Goal: Task Accomplishment & Management: Manage account settings

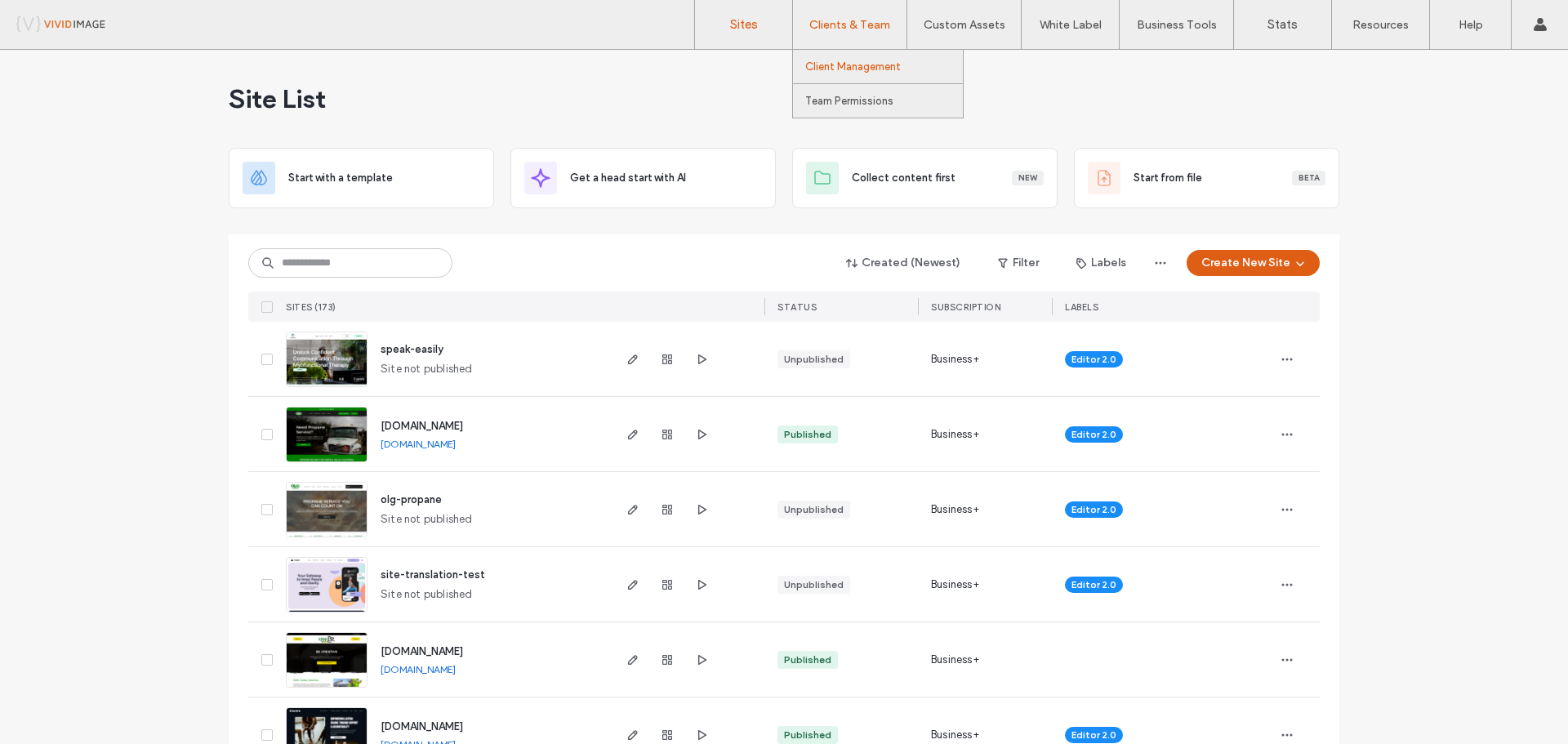
click at [847, 61] on label "Client Management" at bounding box center [853, 66] width 96 height 12
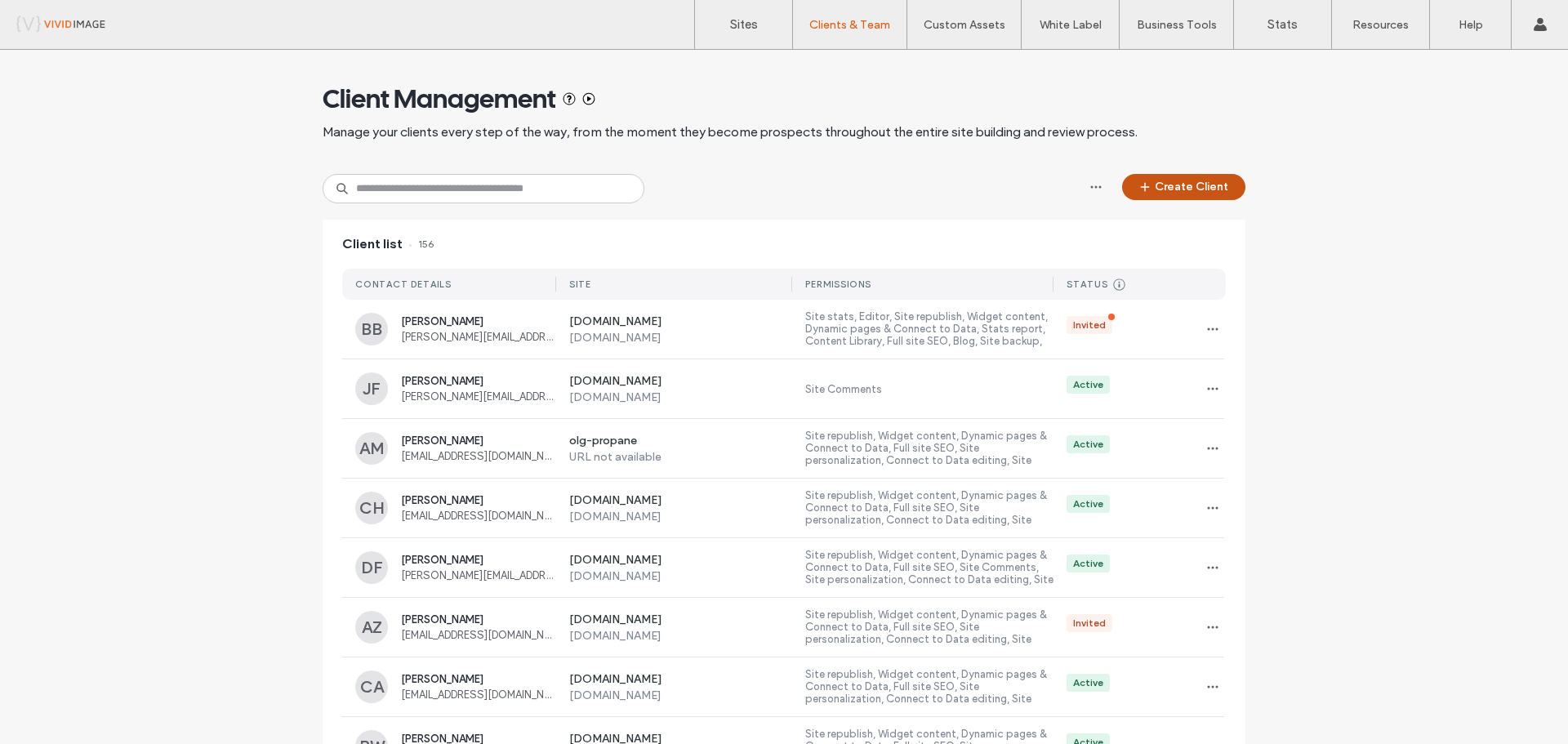
click at [1166, 182] on button "Create Client" at bounding box center [1183, 188] width 123 height 27
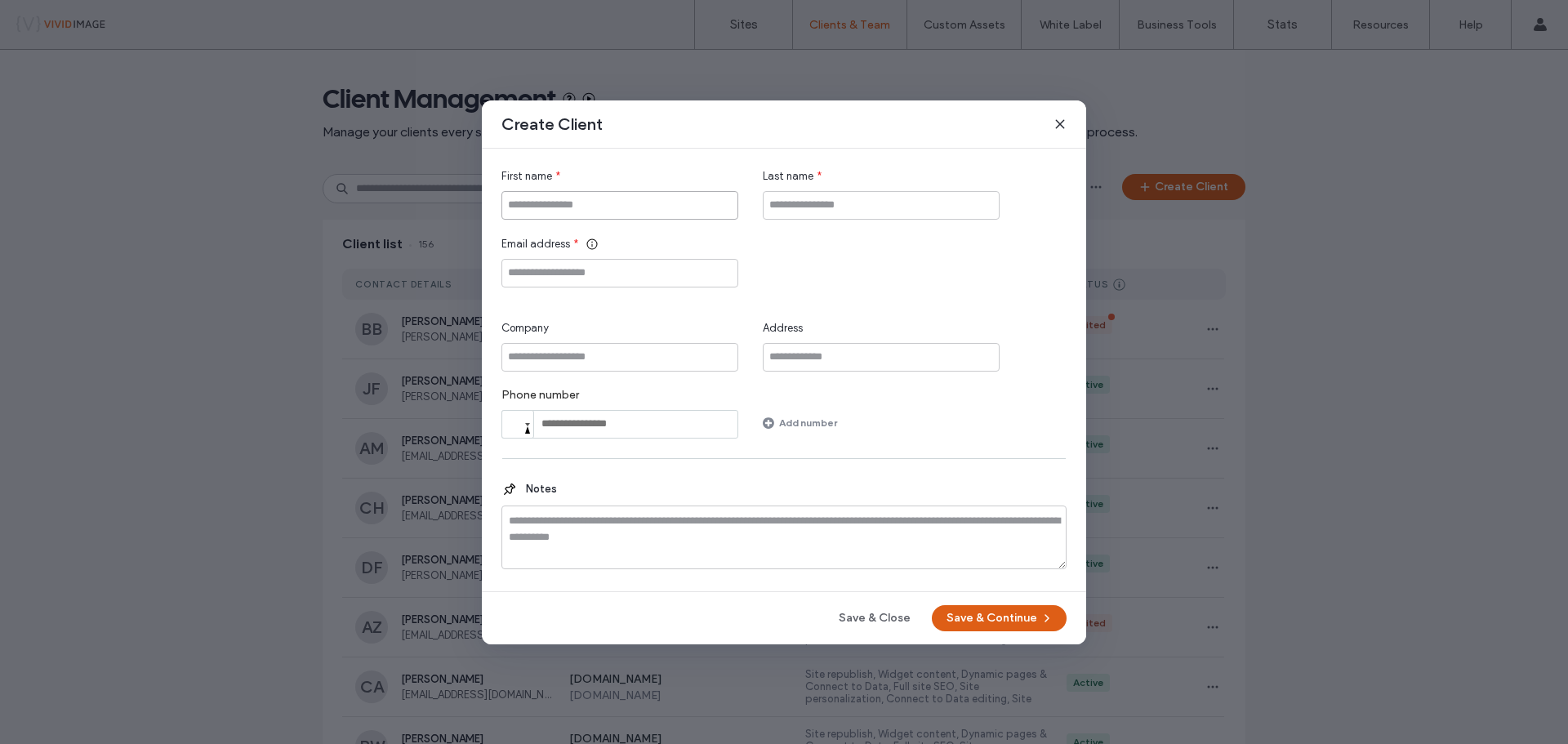
click at [580, 208] on input "First name" at bounding box center [620, 205] width 237 height 28
type input "*******"
click at [810, 212] on input "Last name" at bounding box center [881, 205] width 237 height 28
type input "****"
click at [696, 276] on input "Email address" at bounding box center [620, 273] width 237 height 28
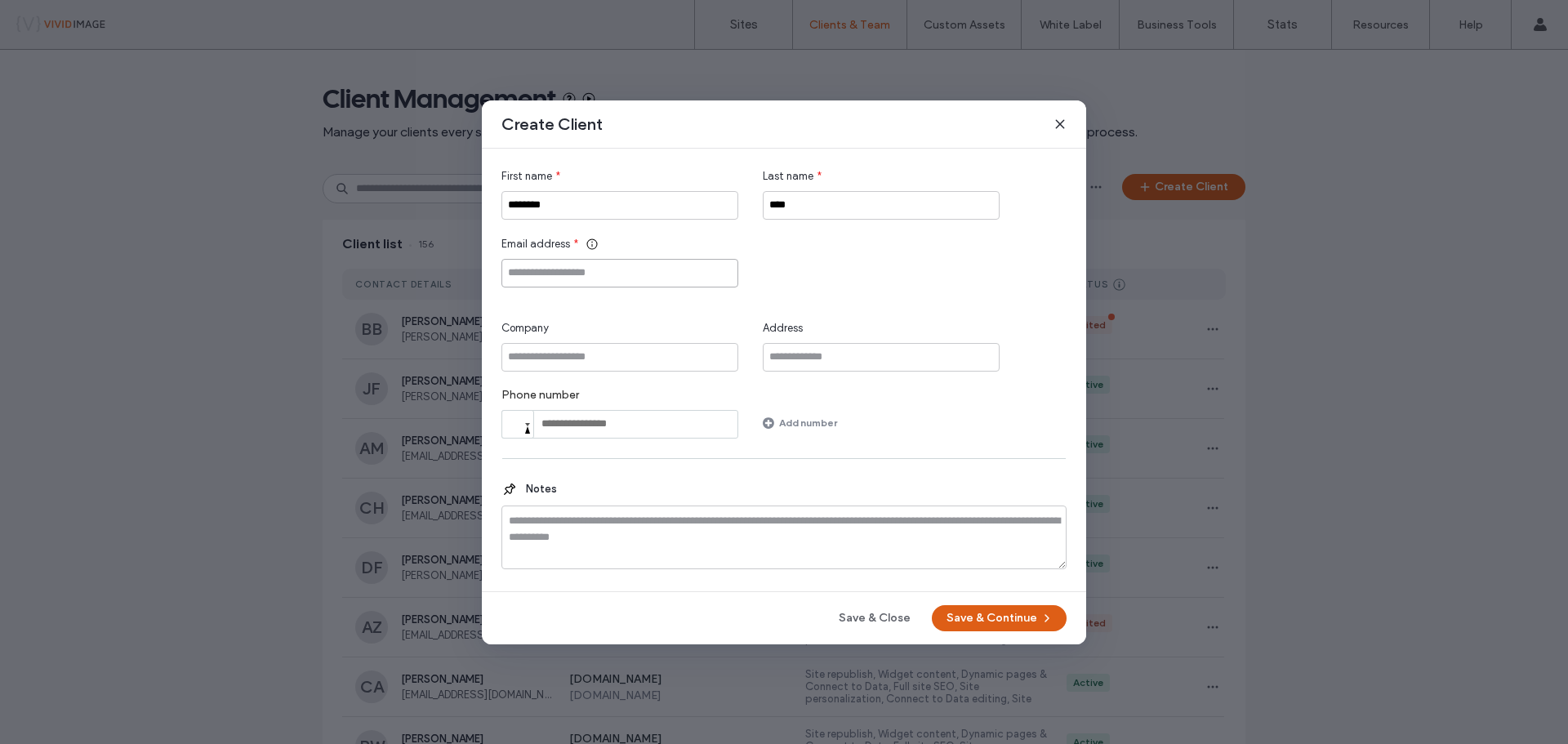
paste input "**********"
type input "**********"
click at [1023, 618] on button "Save & Continue" at bounding box center [999, 618] width 135 height 27
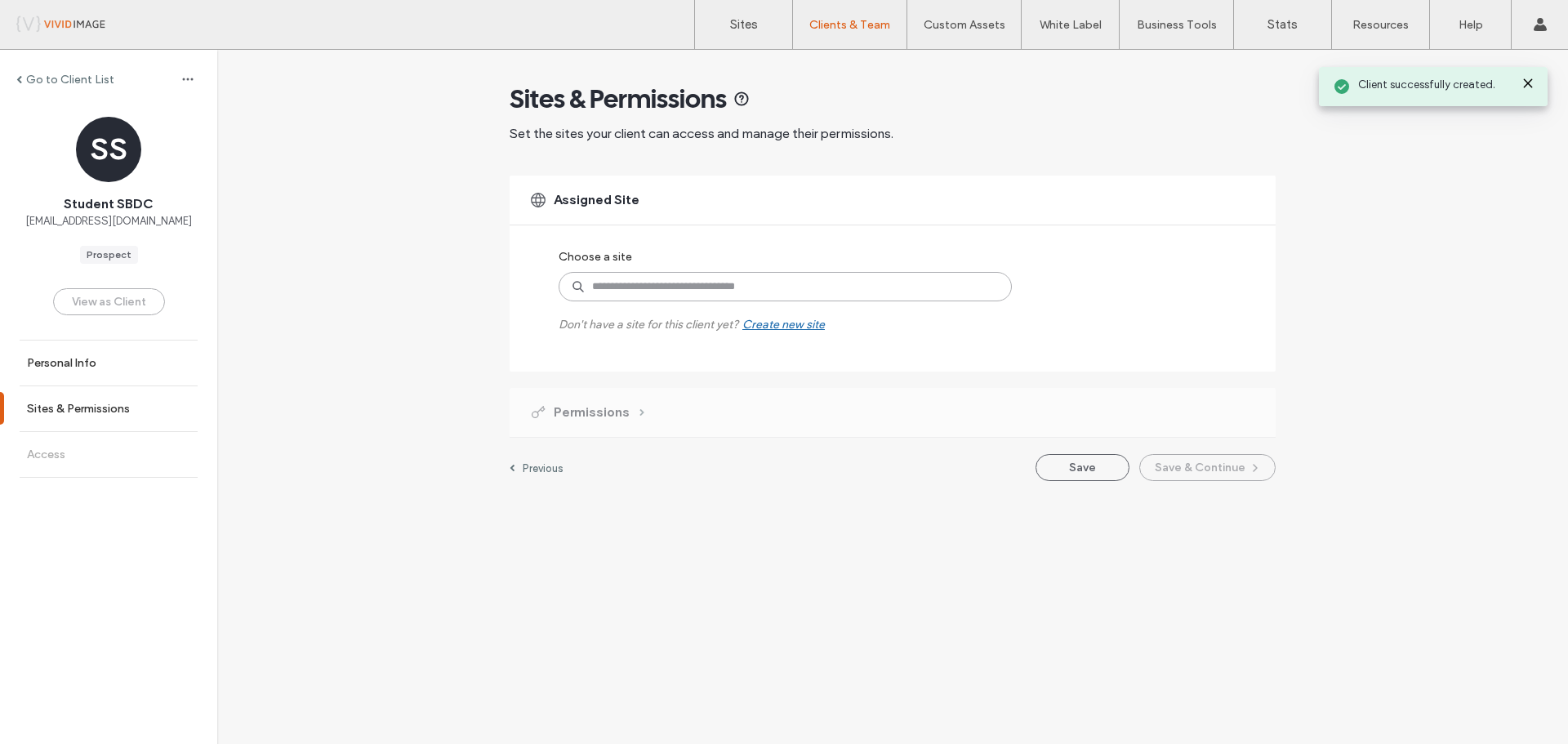
click at [710, 291] on input at bounding box center [785, 286] width 453 height 29
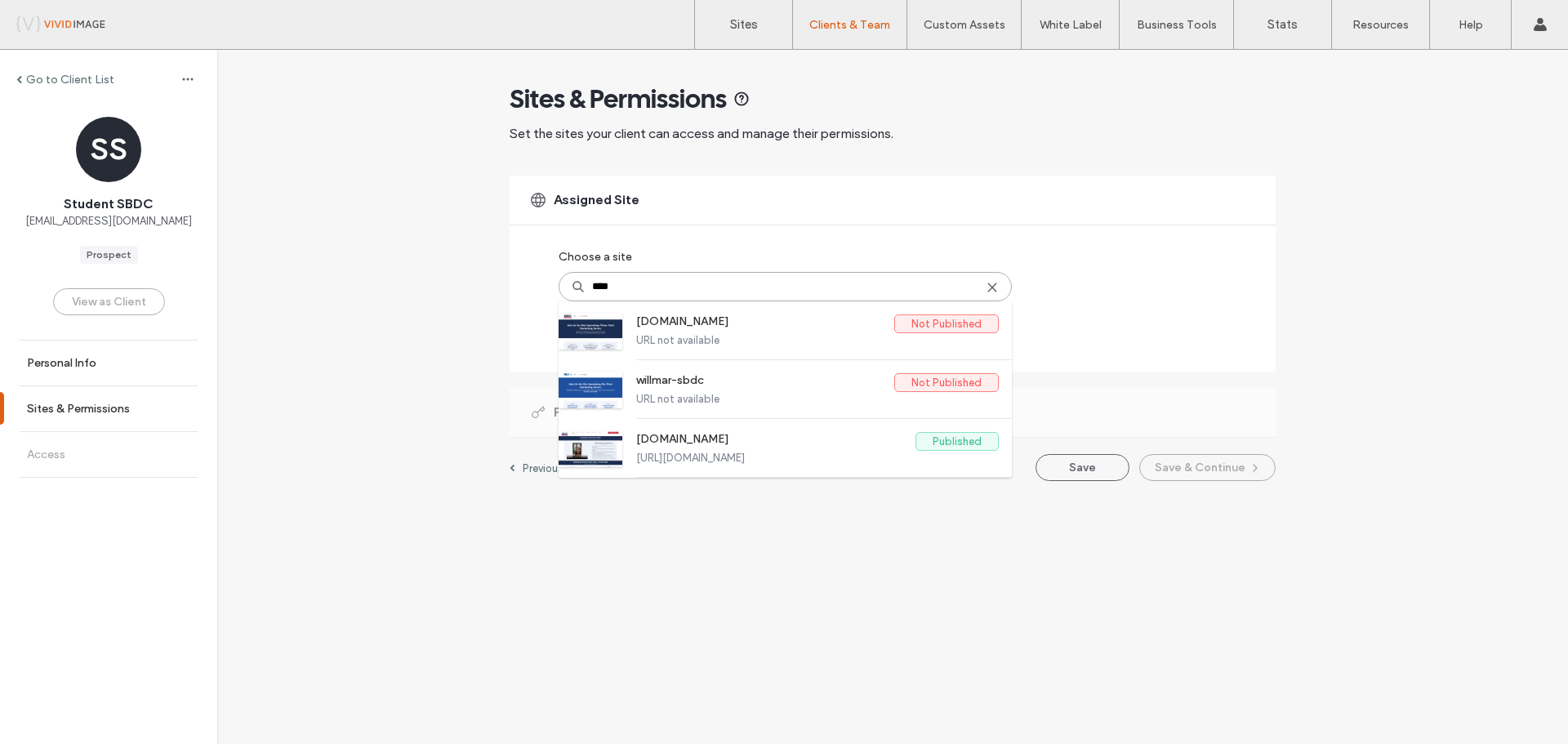
type input "****"
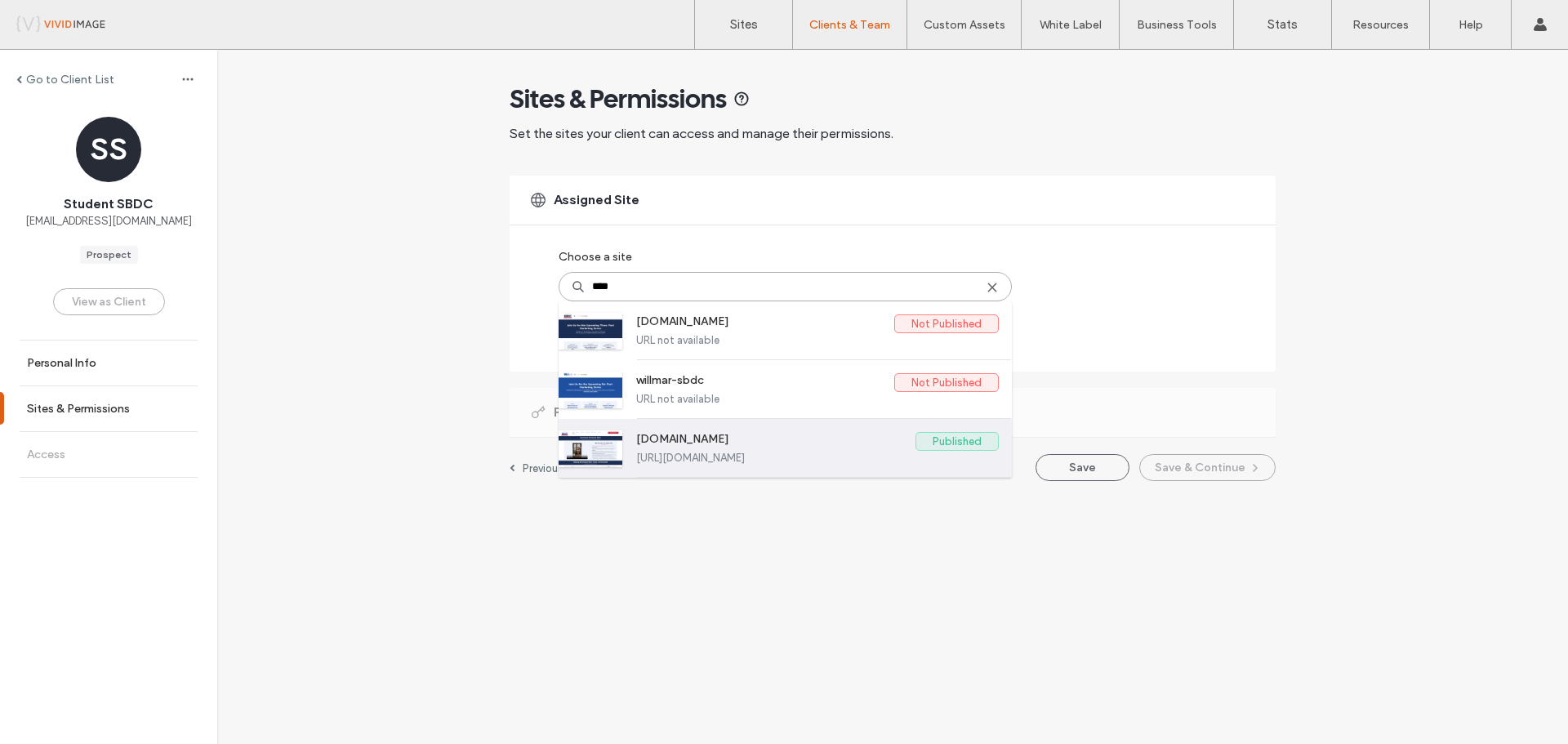
click at [846, 461] on label "[URL][DOMAIN_NAME]" at bounding box center [818, 457] width 363 height 12
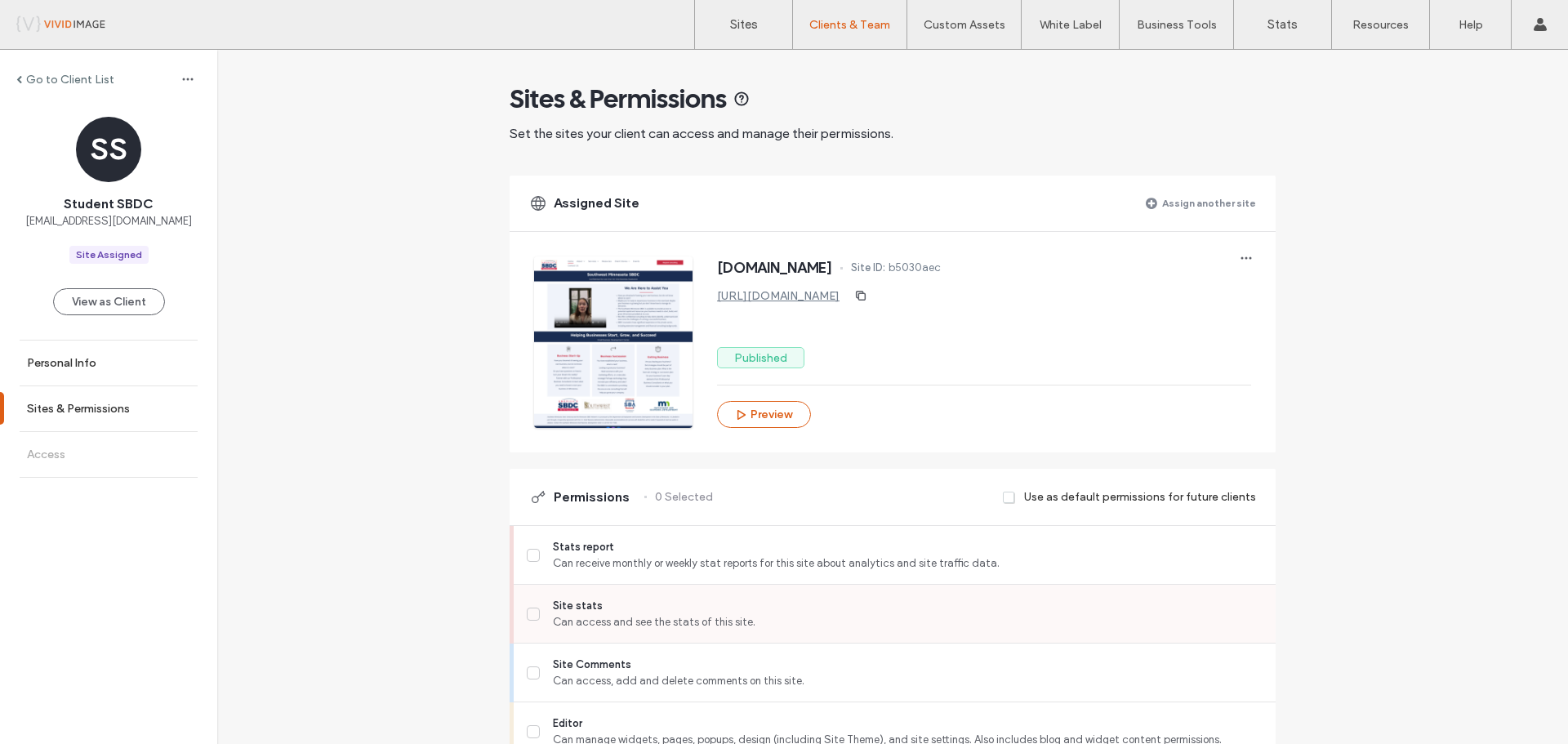
click at [577, 610] on span "Site stats" at bounding box center [908, 606] width 710 height 16
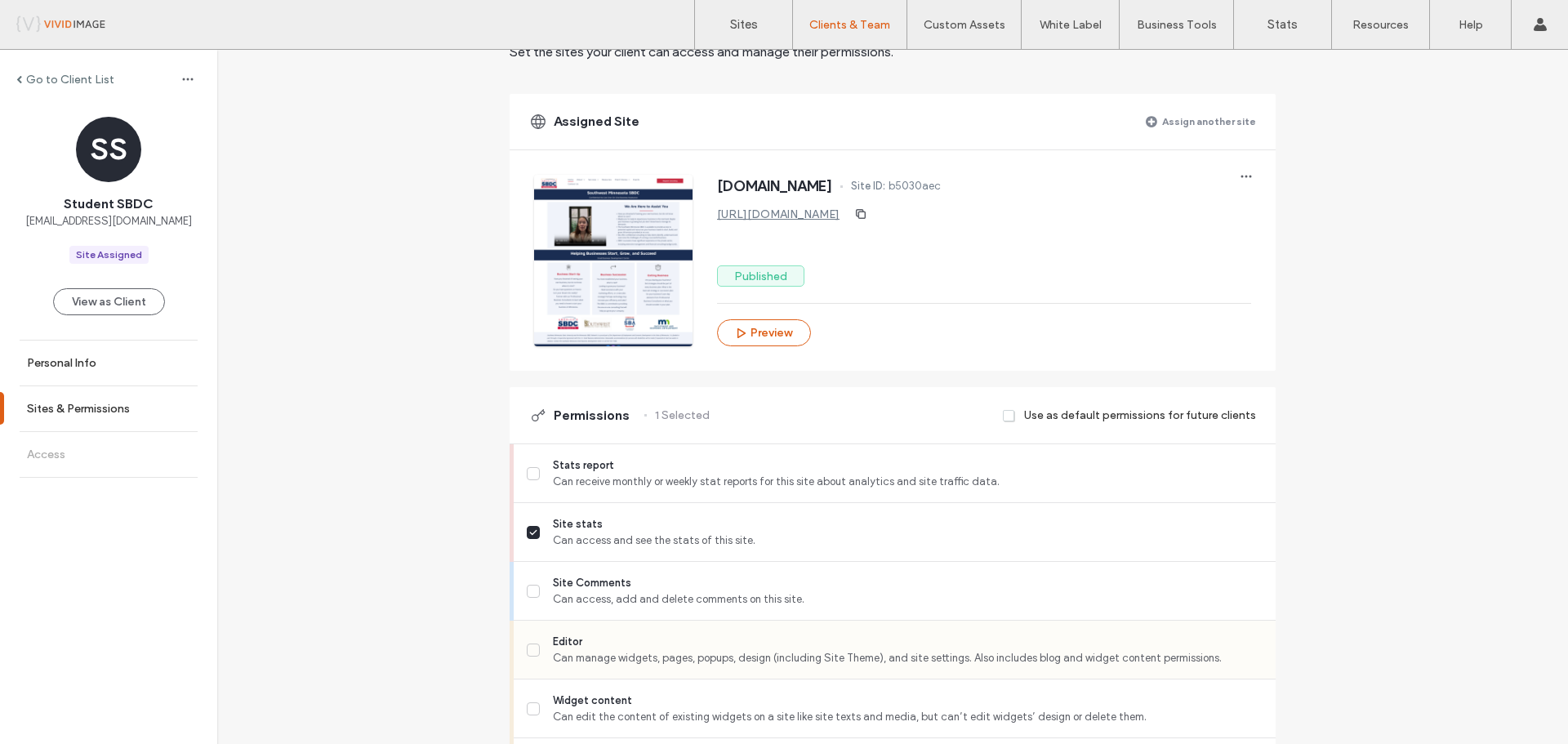
click at [576, 637] on span "Editor" at bounding box center [908, 641] width 710 height 16
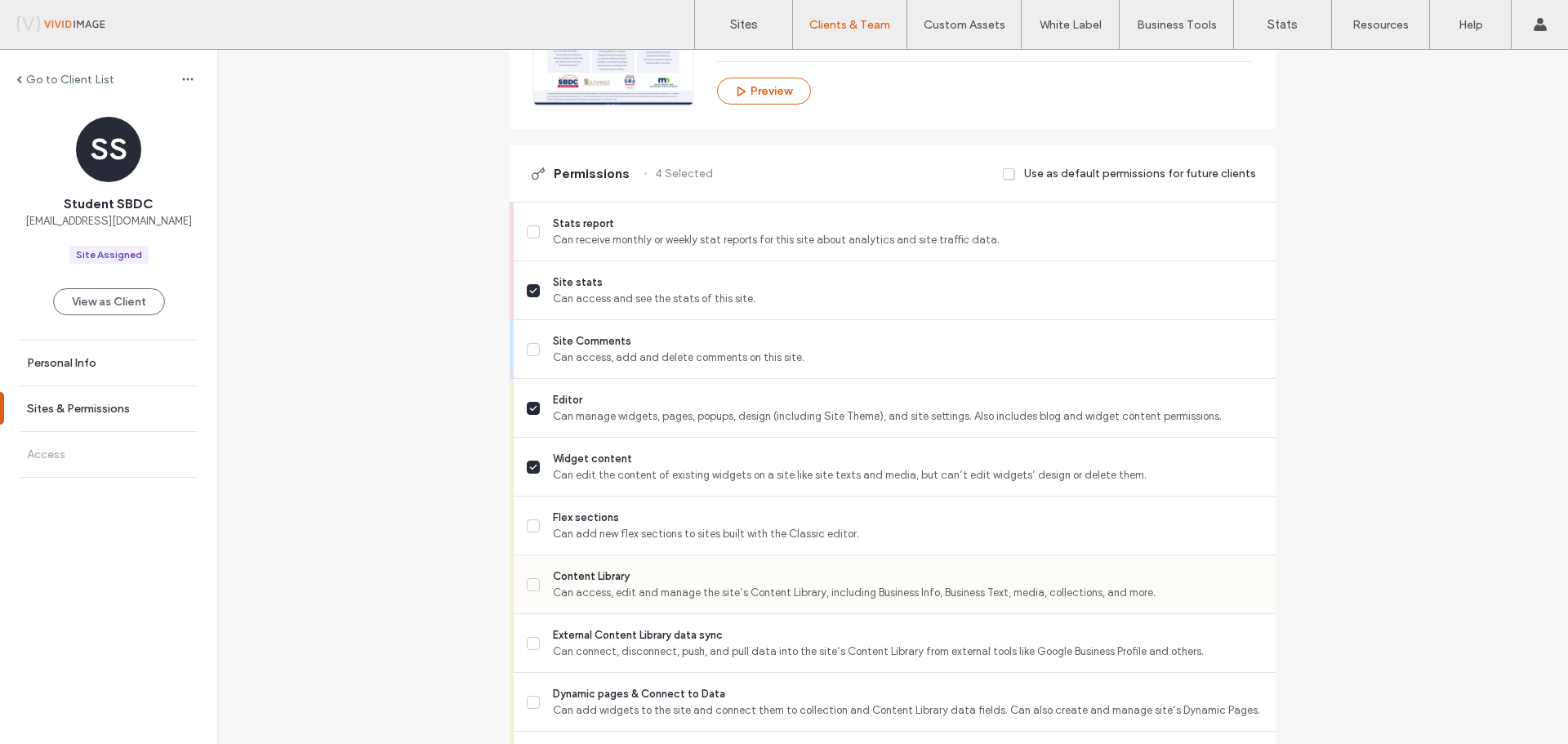
scroll to position [326, 0]
click at [580, 584] on span "Can access, edit and manage the site’s Content Library, including Business Info…" at bounding box center [908, 589] width 710 height 16
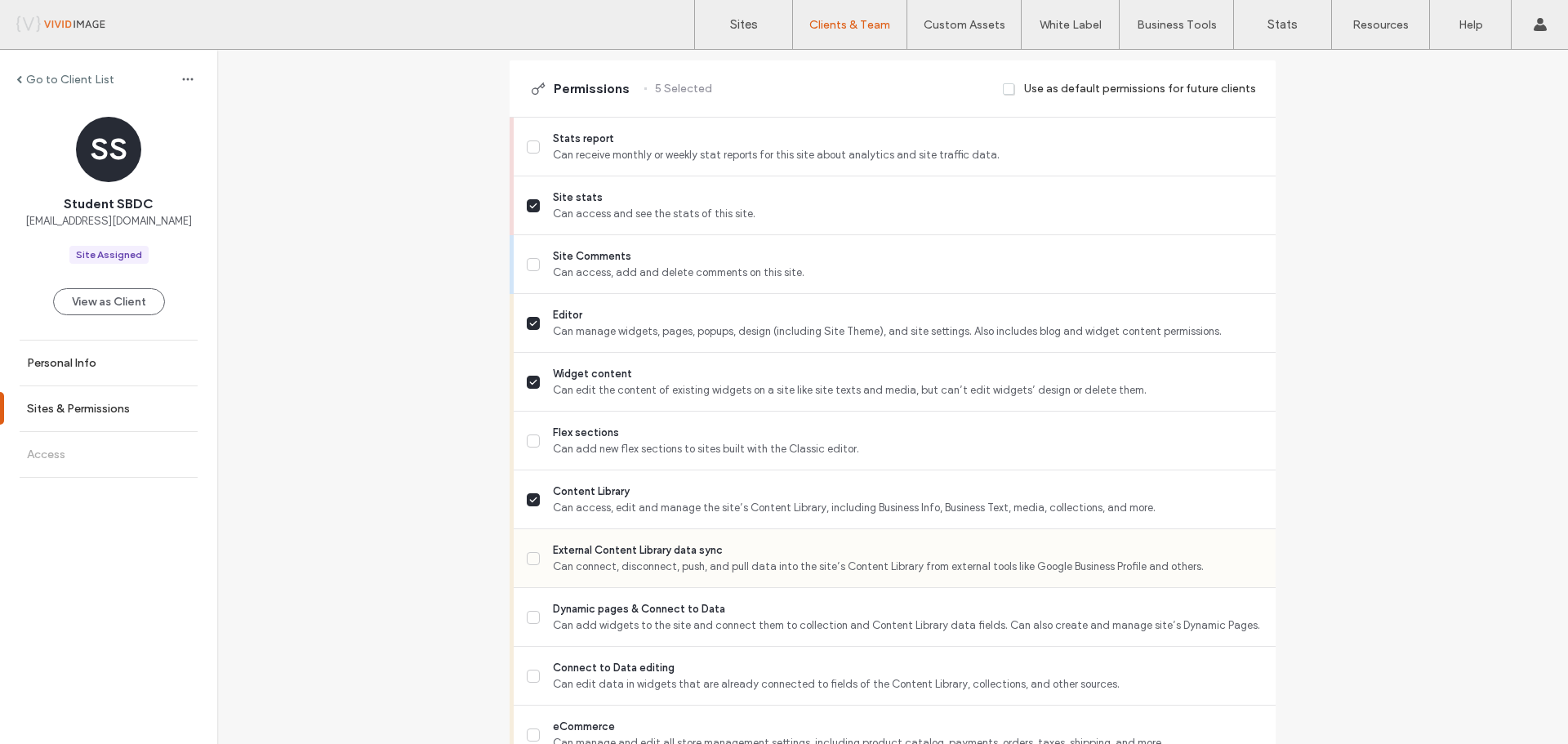
click at [587, 552] on span "External Content Library data sync" at bounding box center [908, 550] width 710 height 16
click at [580, 609] on span "Dynamic pages & Connect to Data" at bounding box center [908, 609] width 710 height 16
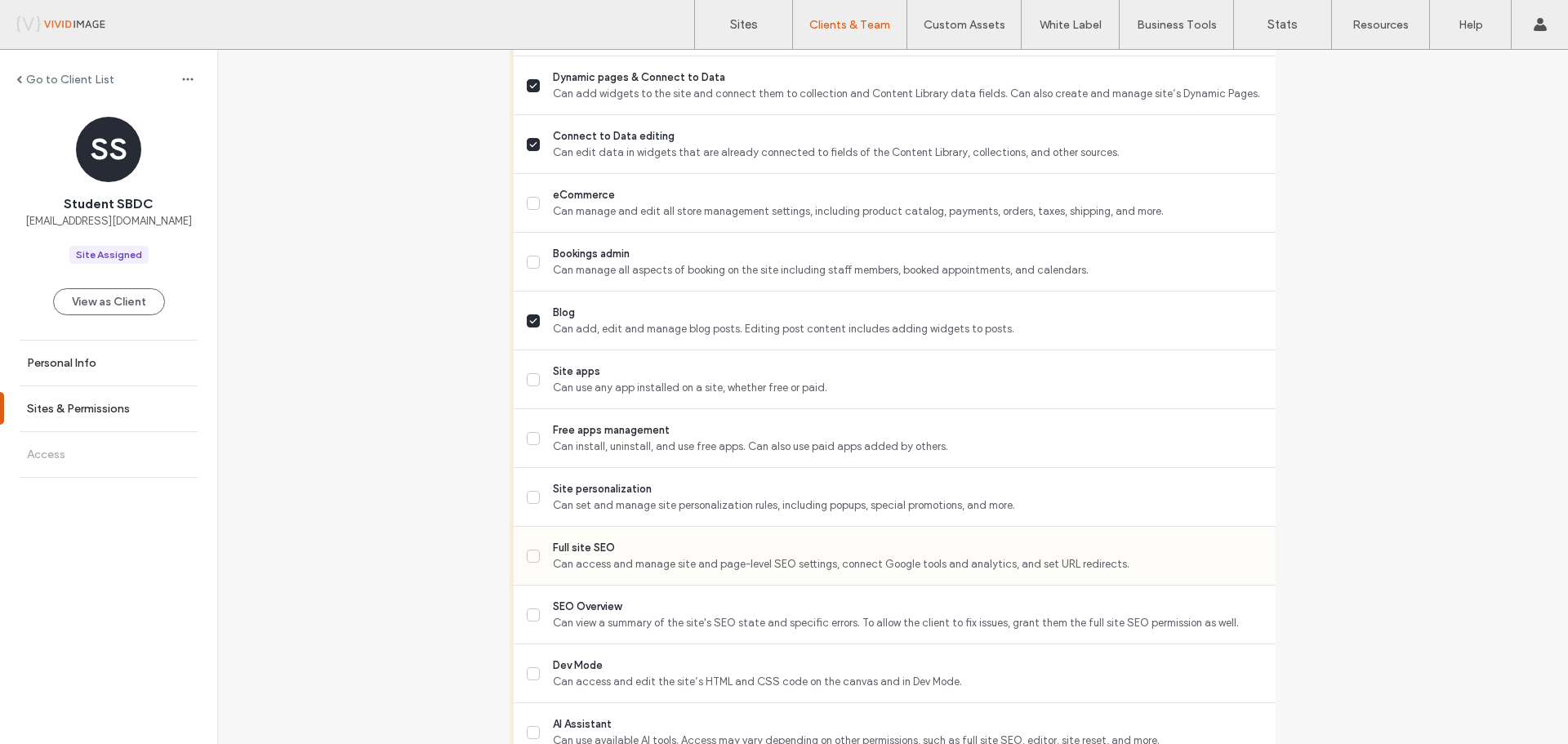
scroll to position [979, 0]
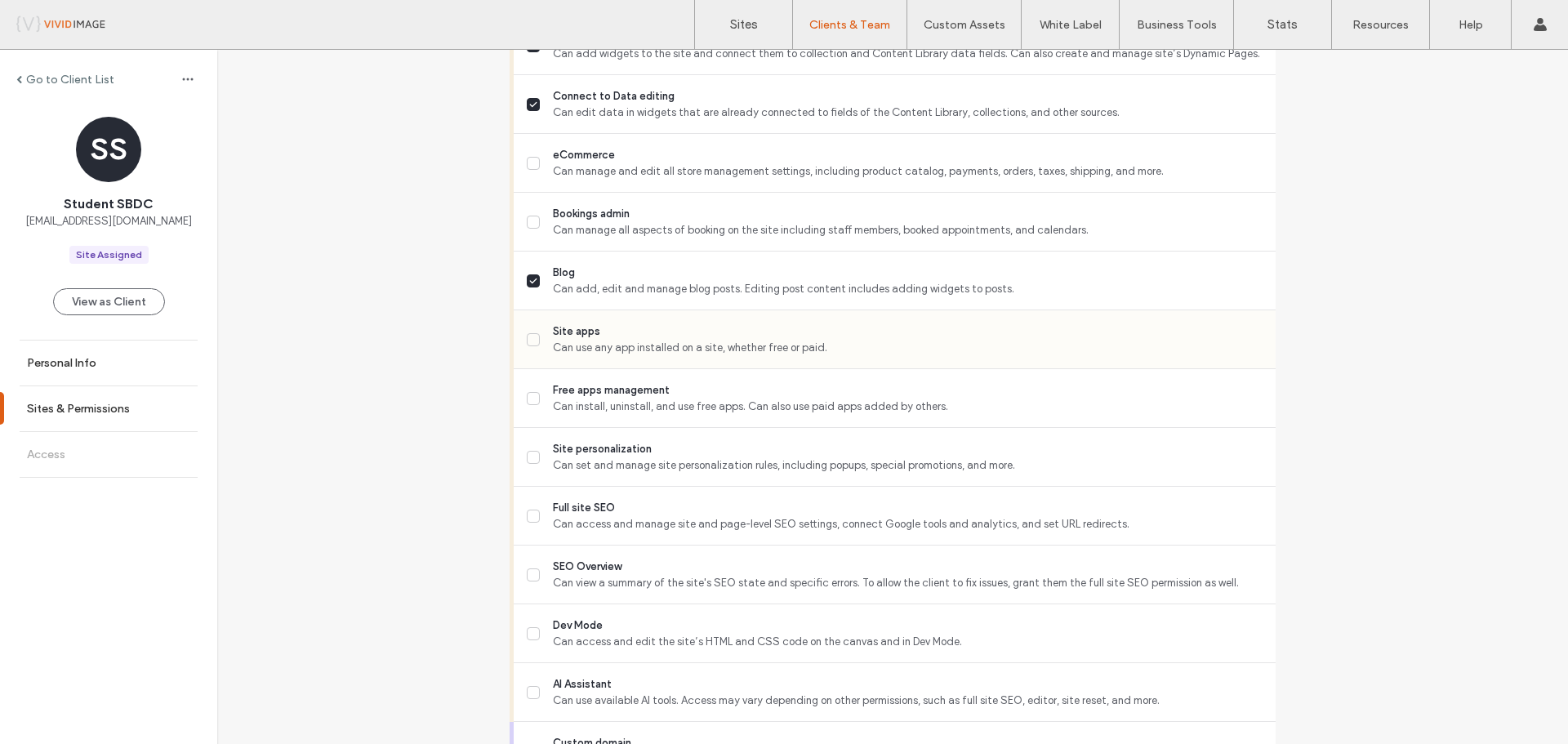
click at [571, 333] on span "Site apps" at bounding box center [908, 331] width 710 height 16
click at [594, 443] on span "Site personalization" at bounding box center [908, 449] width 710 height 16
click at [589, 503] on span "Full site SEO" at bounding box center [908, 508] width 710 height 16
click at [583, 562] on span "SEO Overview" at bounding box center [908, 566] width 710 height 16
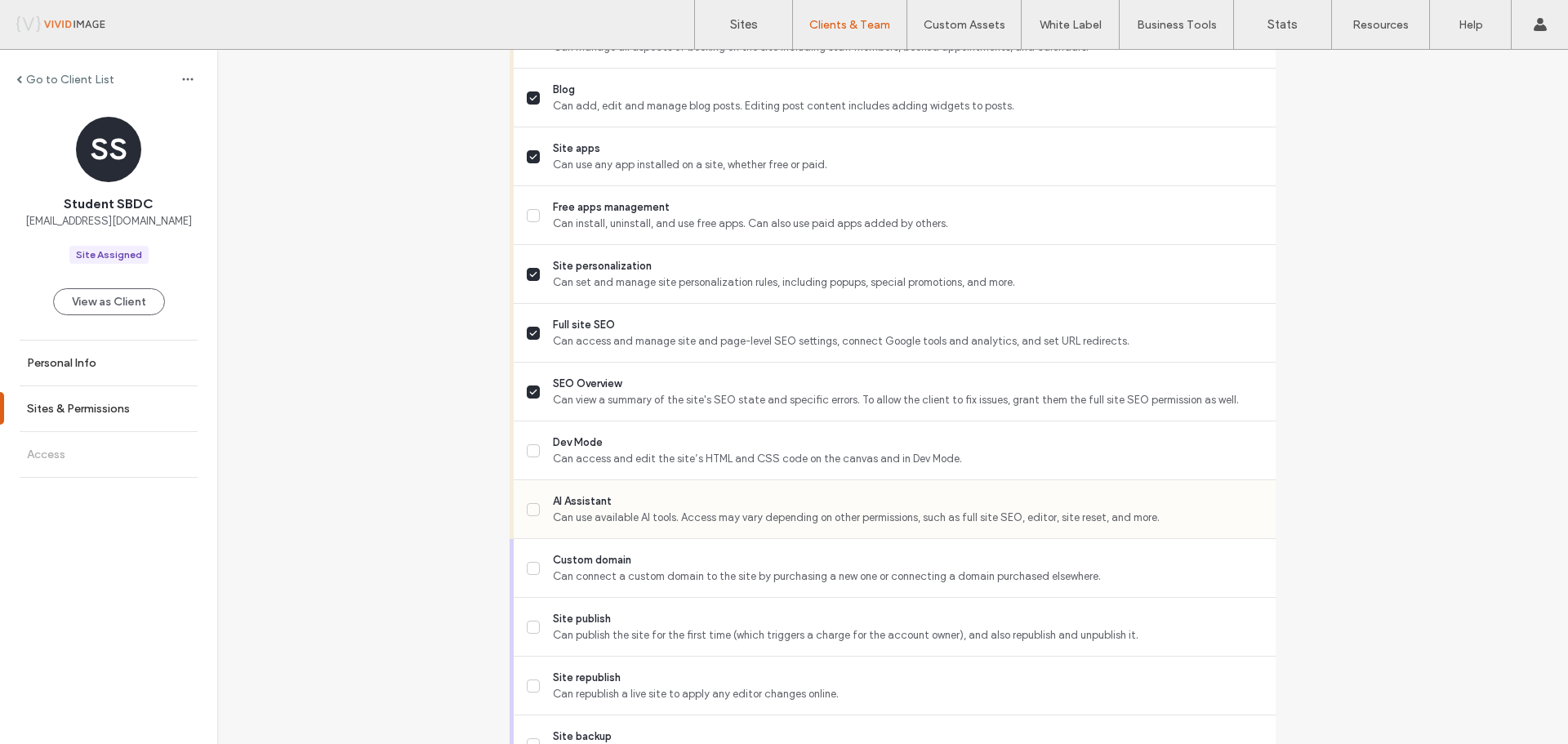
scroll to position [1224, 0]
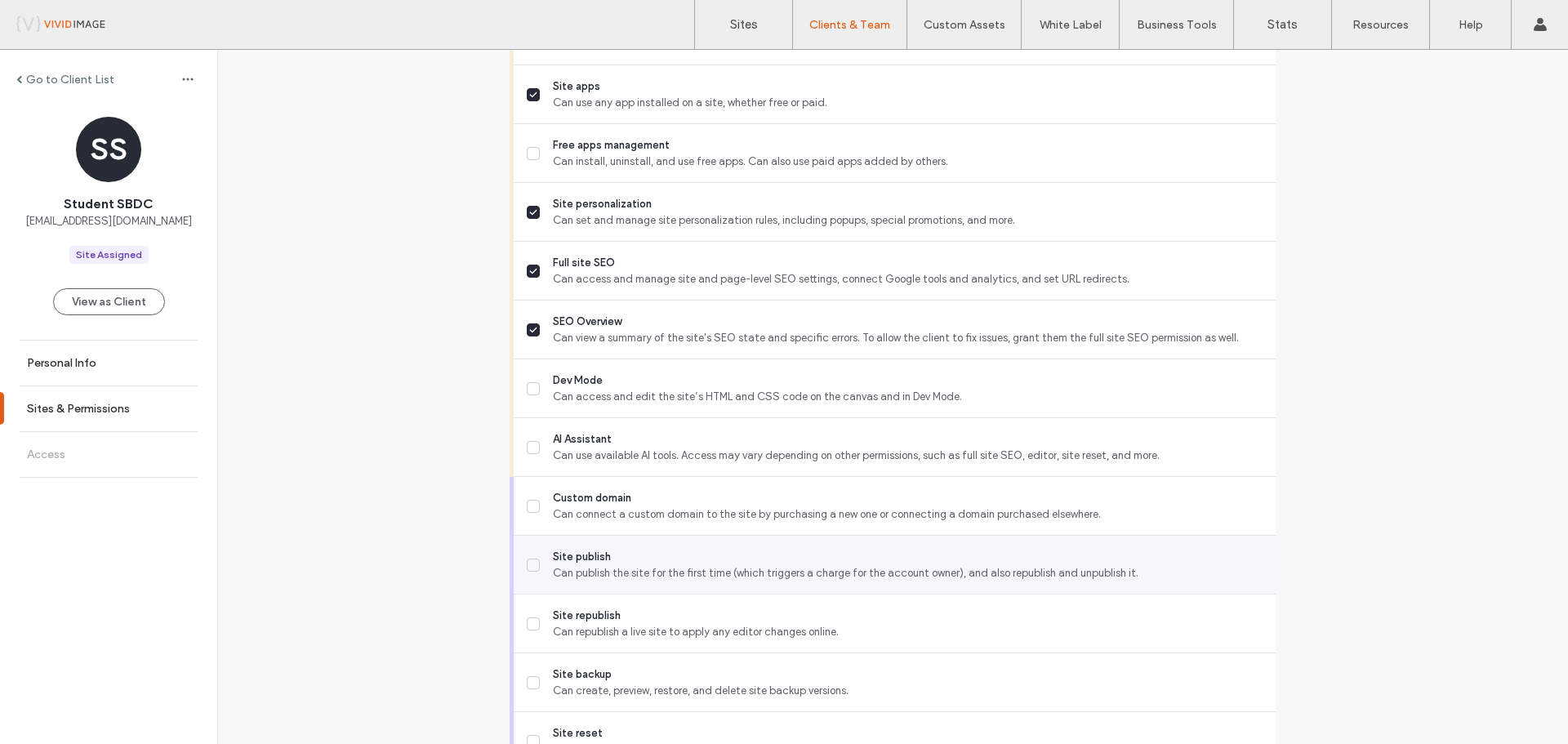
click at [577, 557] on span "Site publish" at bounding box center [908, 556] width 710 height 16
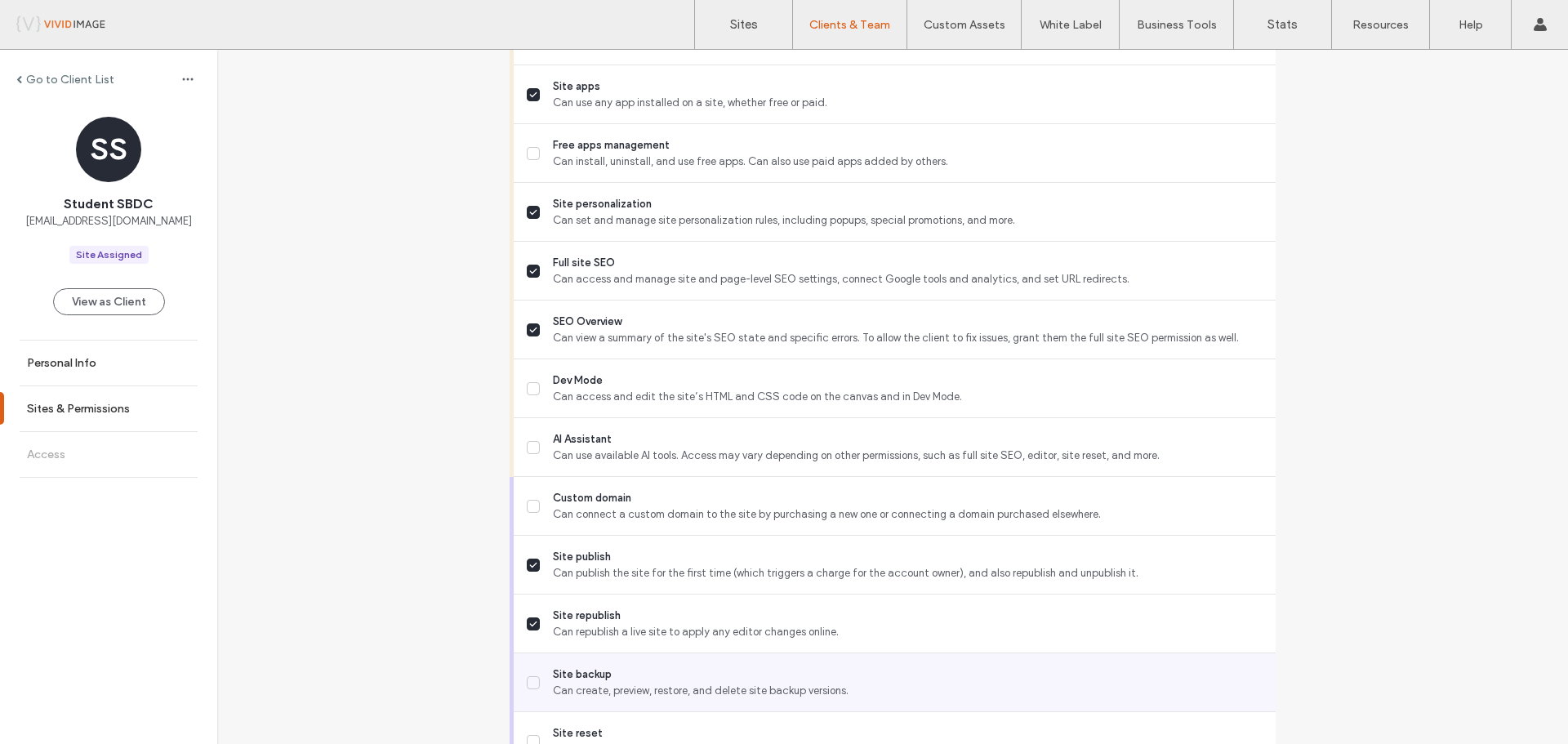
click at [603, 674] on span "Site backup" at bounding box center [908, 674] width 710 height 16
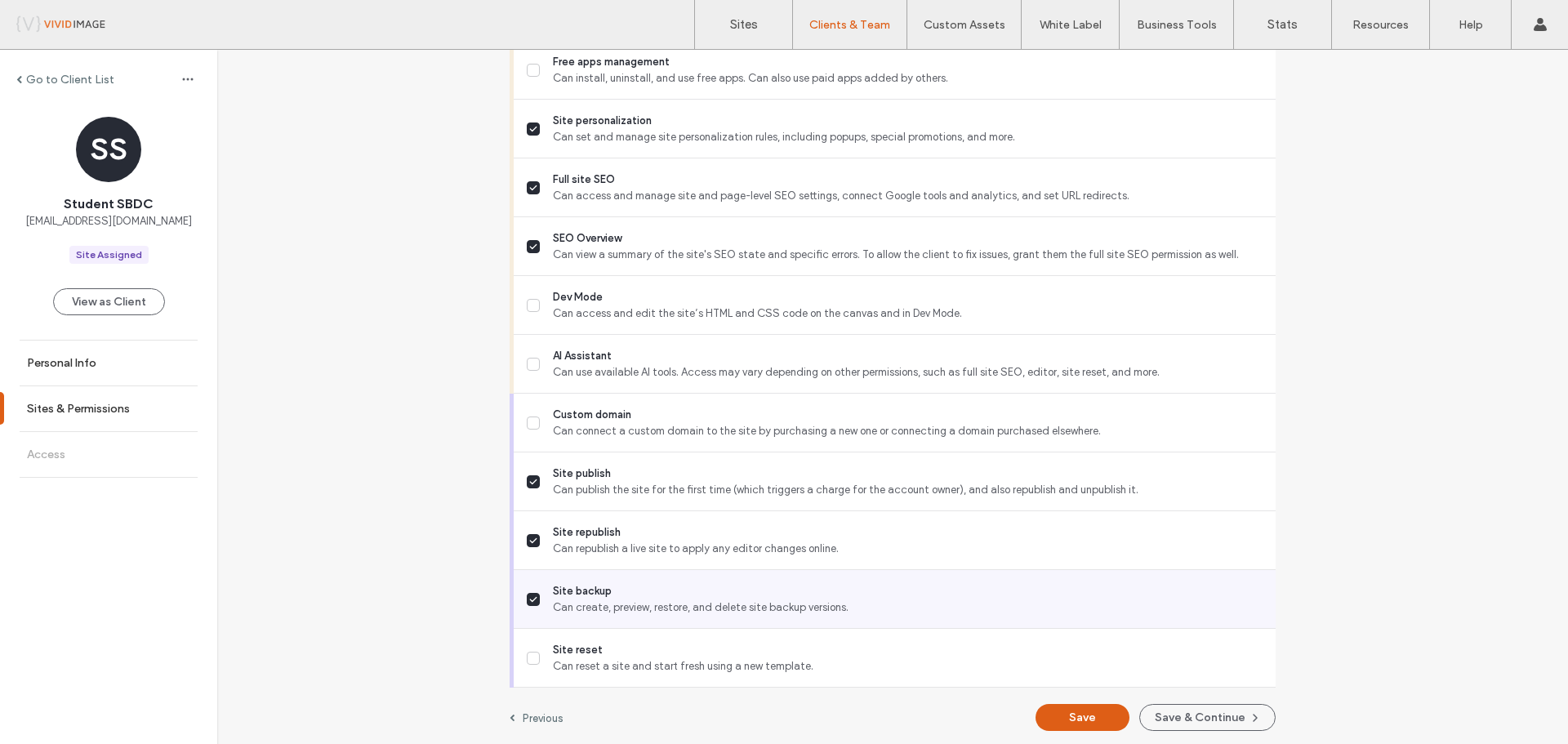
scroll to position [1311, 0]
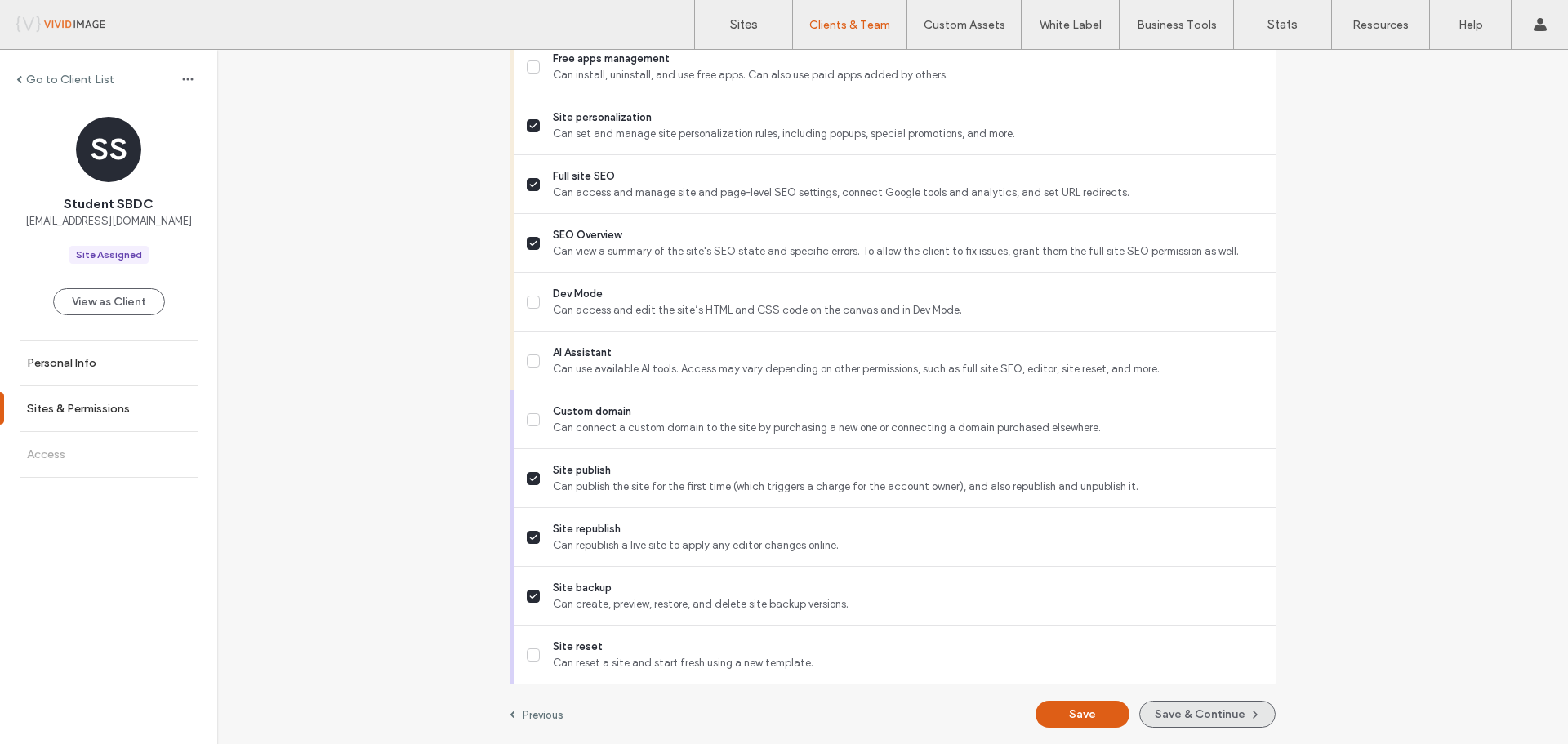
click at [1227, 718] on button "Save & Continue" at bounding box center [1207, 714] width 136 height 27
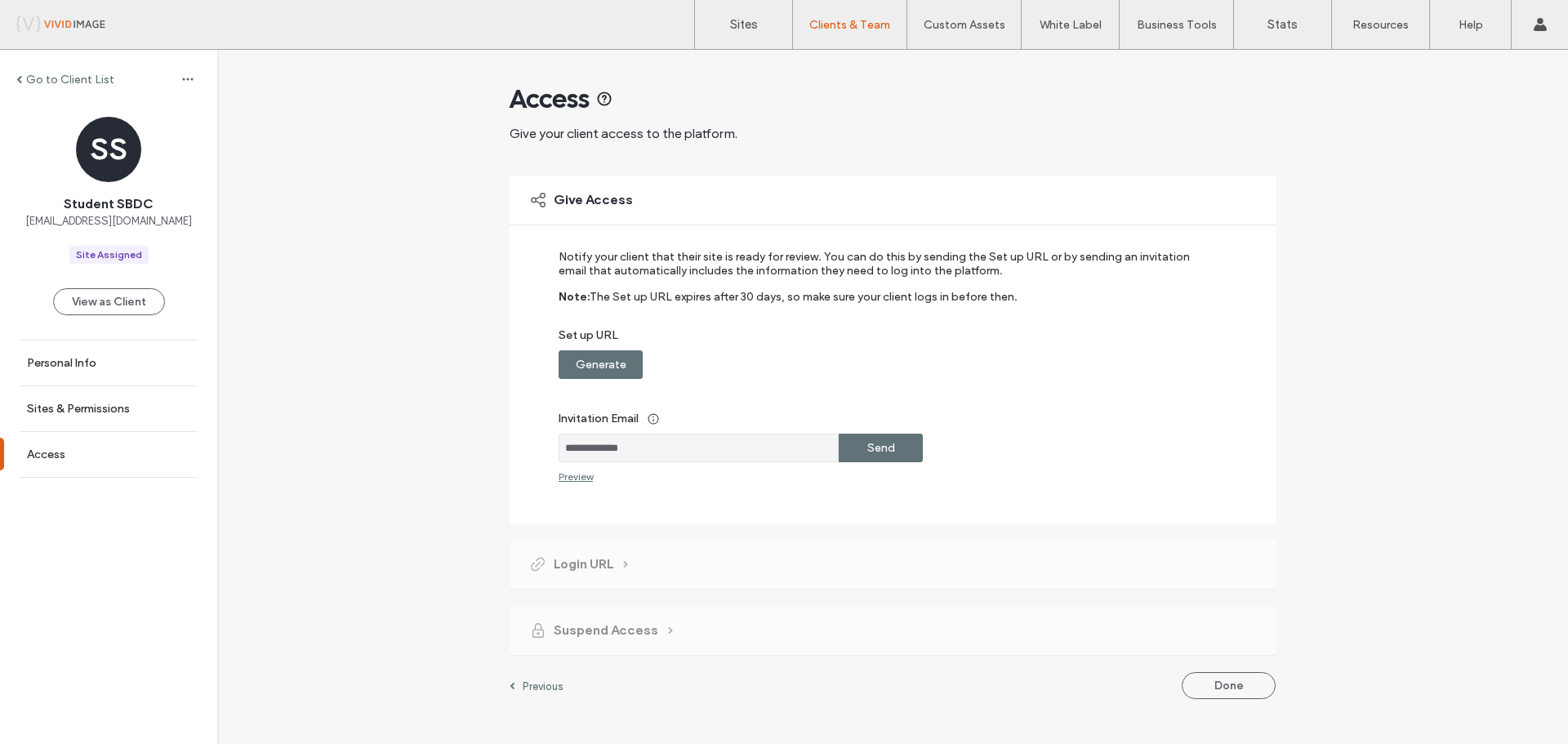
drag, startPoint x: 680, startPoint y: 449, endPoint x: 565, endPoint y: 450, distance: 115.0
click at [565, 450] on input "**********" at bounding box center [698, 448] width 281 height 28
click at [582, 365] on label "Generate" at bounding box center [601, 364] width 50 height 30
click at [887, 369] on label "Copy" at bounding box center [880, 364] width 29 height 30
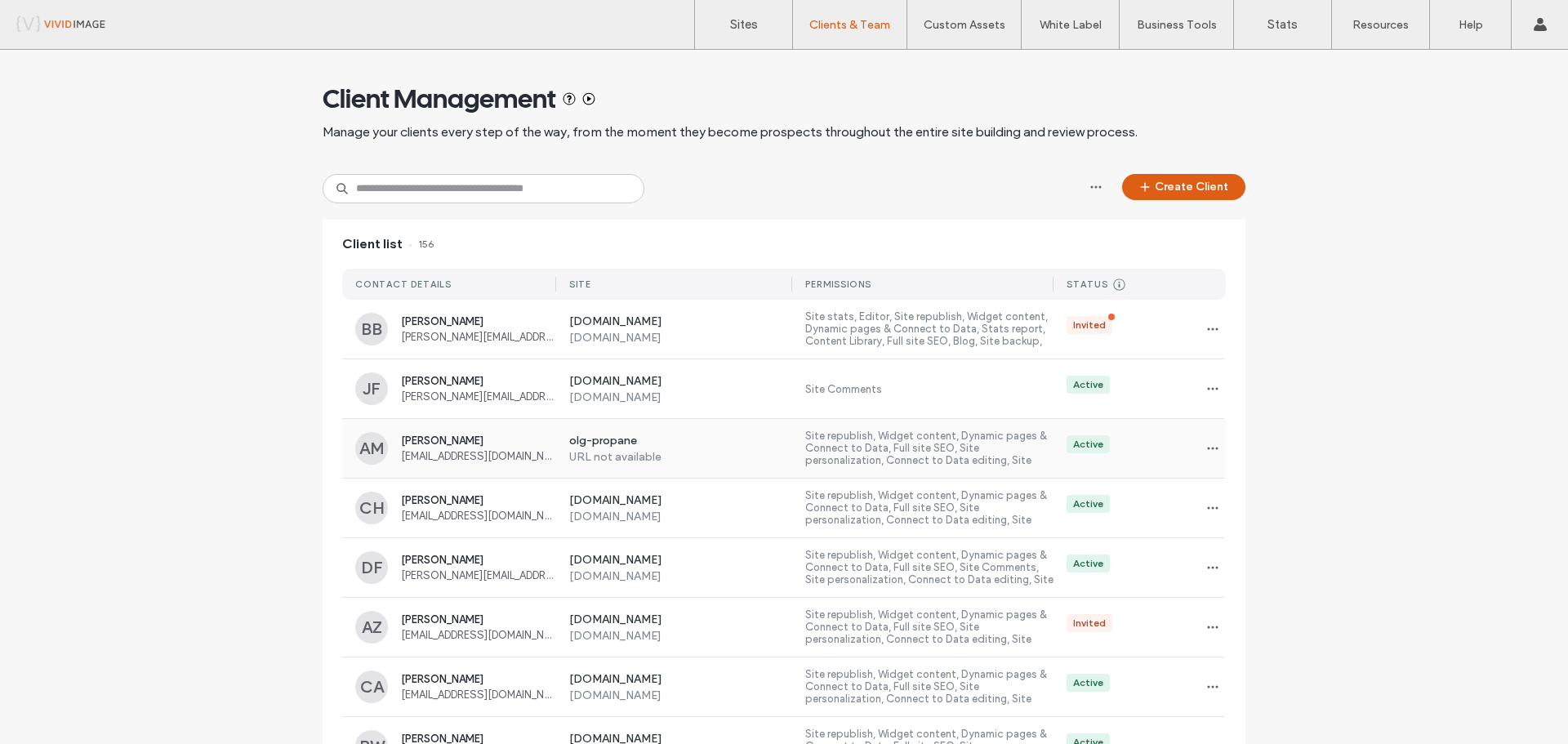
click at [697, 440] on label "olg-propane" at bounding box center [680, 441] width 224 height 16
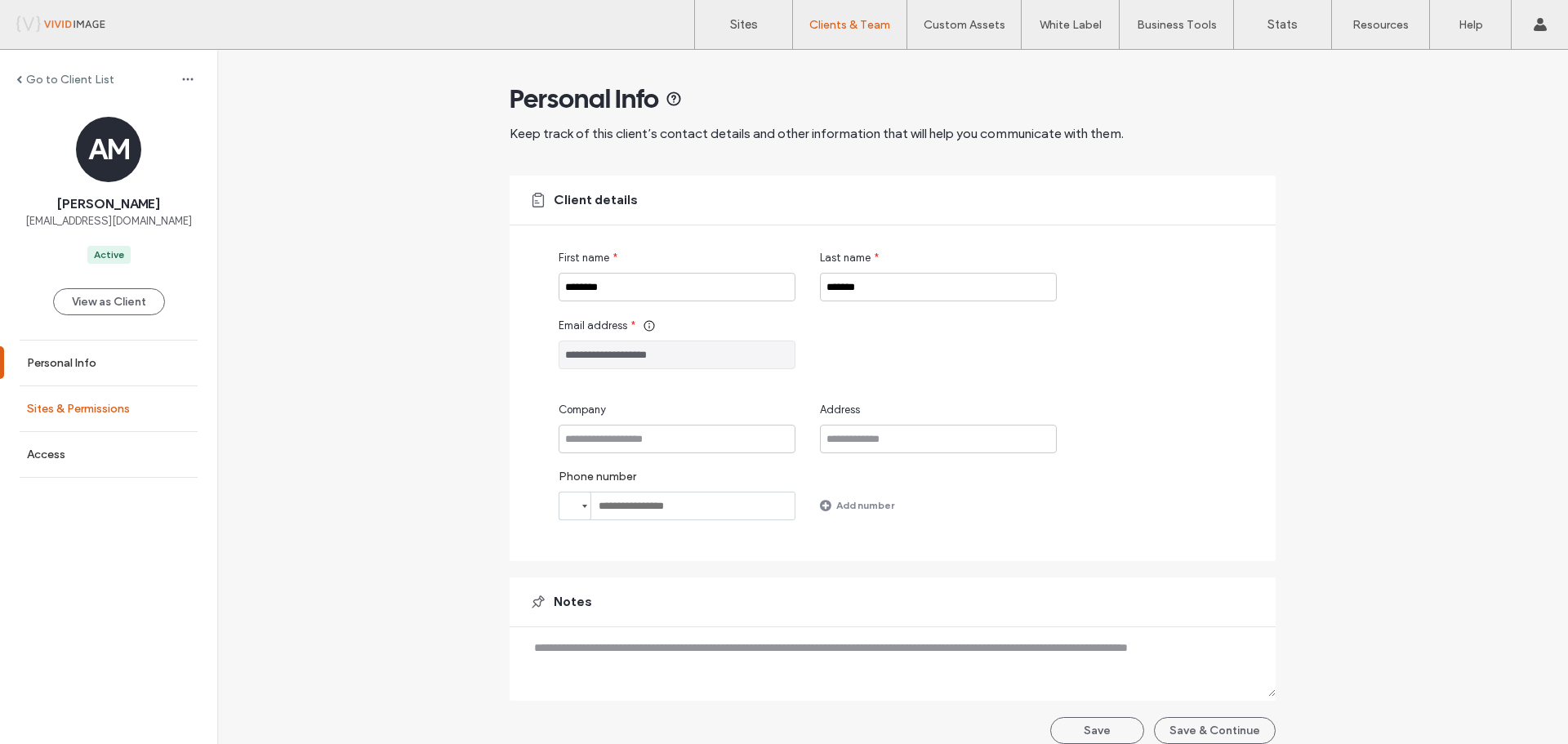
click at [153, 413] on link "Sites & Permissions" at bounding box center [108, 409] width 217 height 45
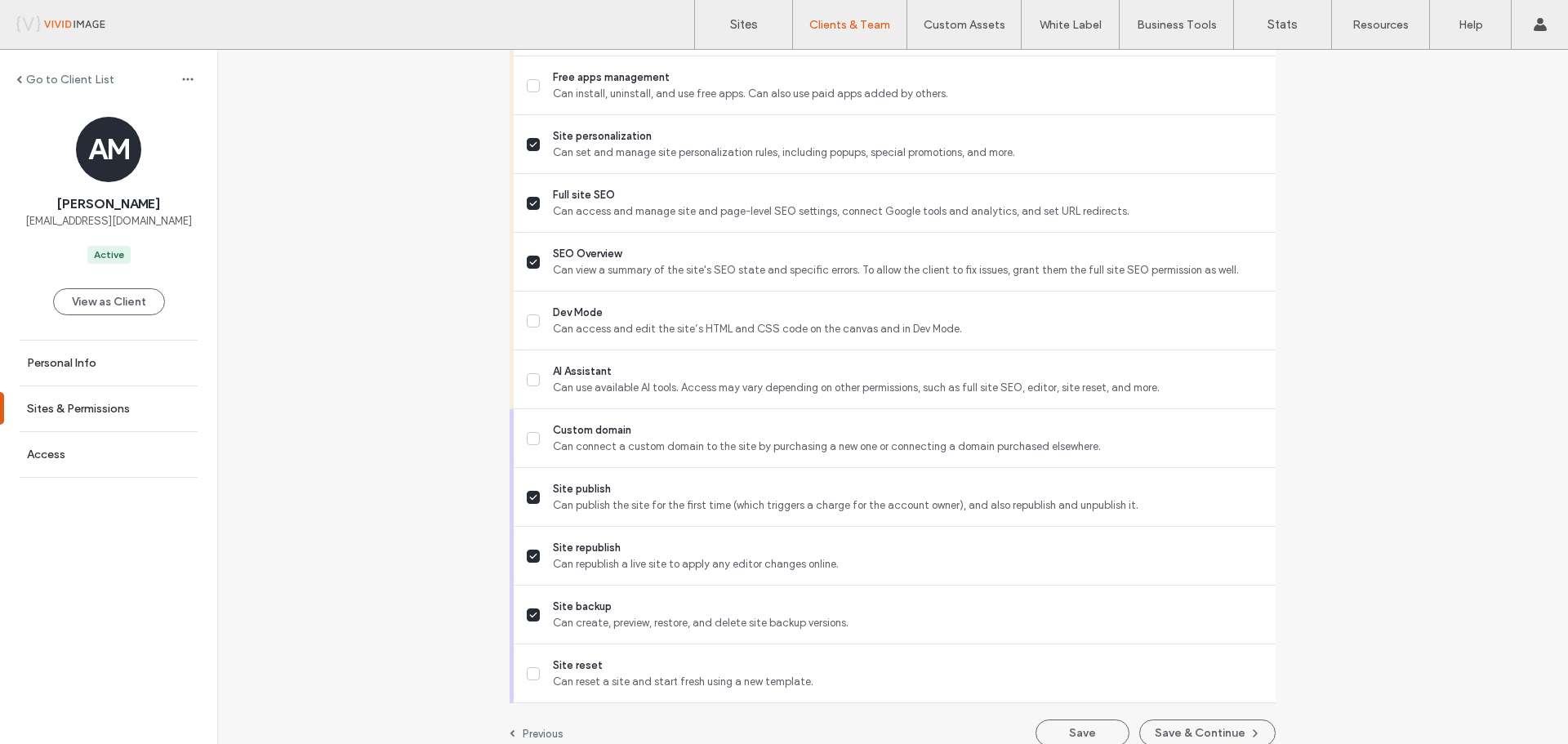
scroll to position [1360, 0]
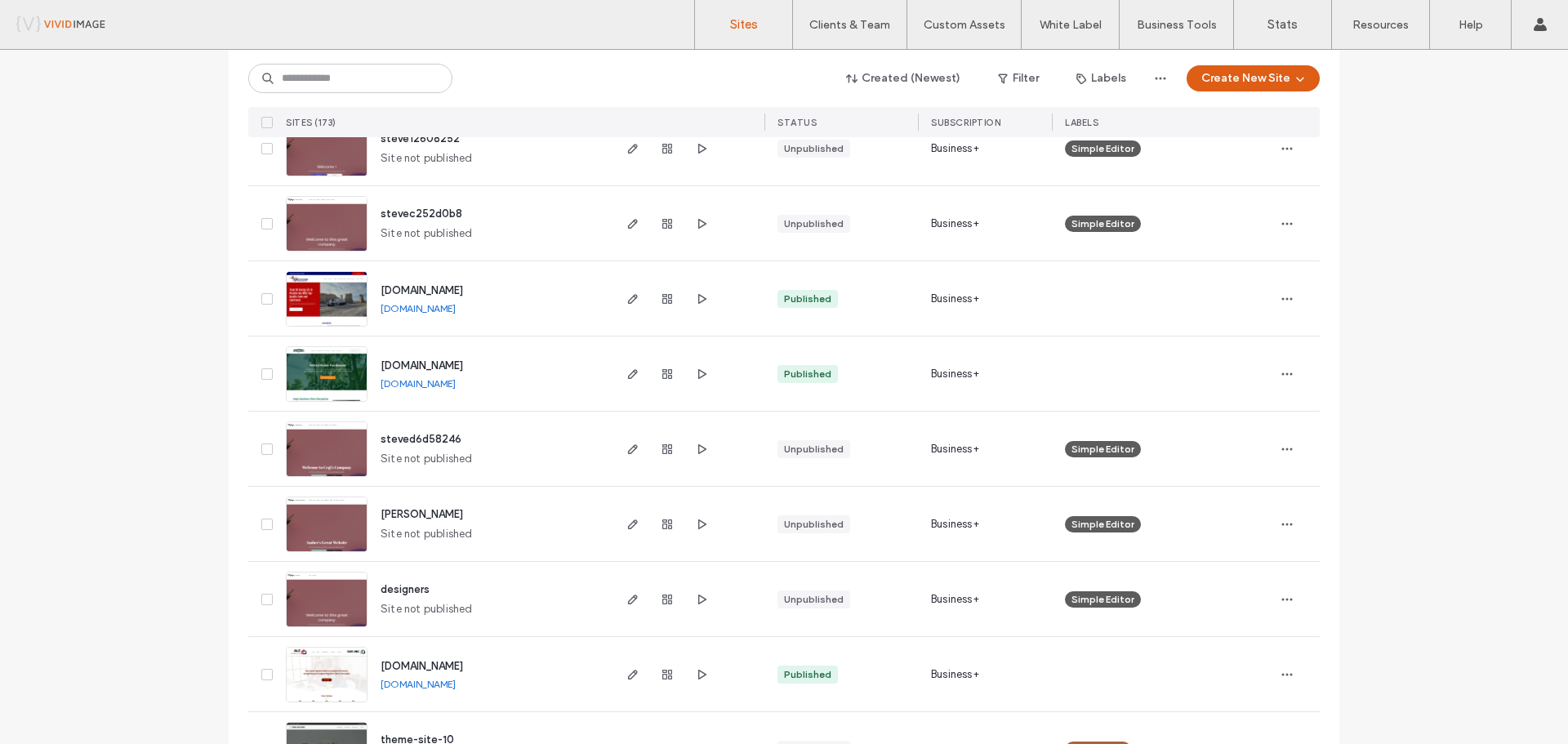
scroll to position [3755, 0]
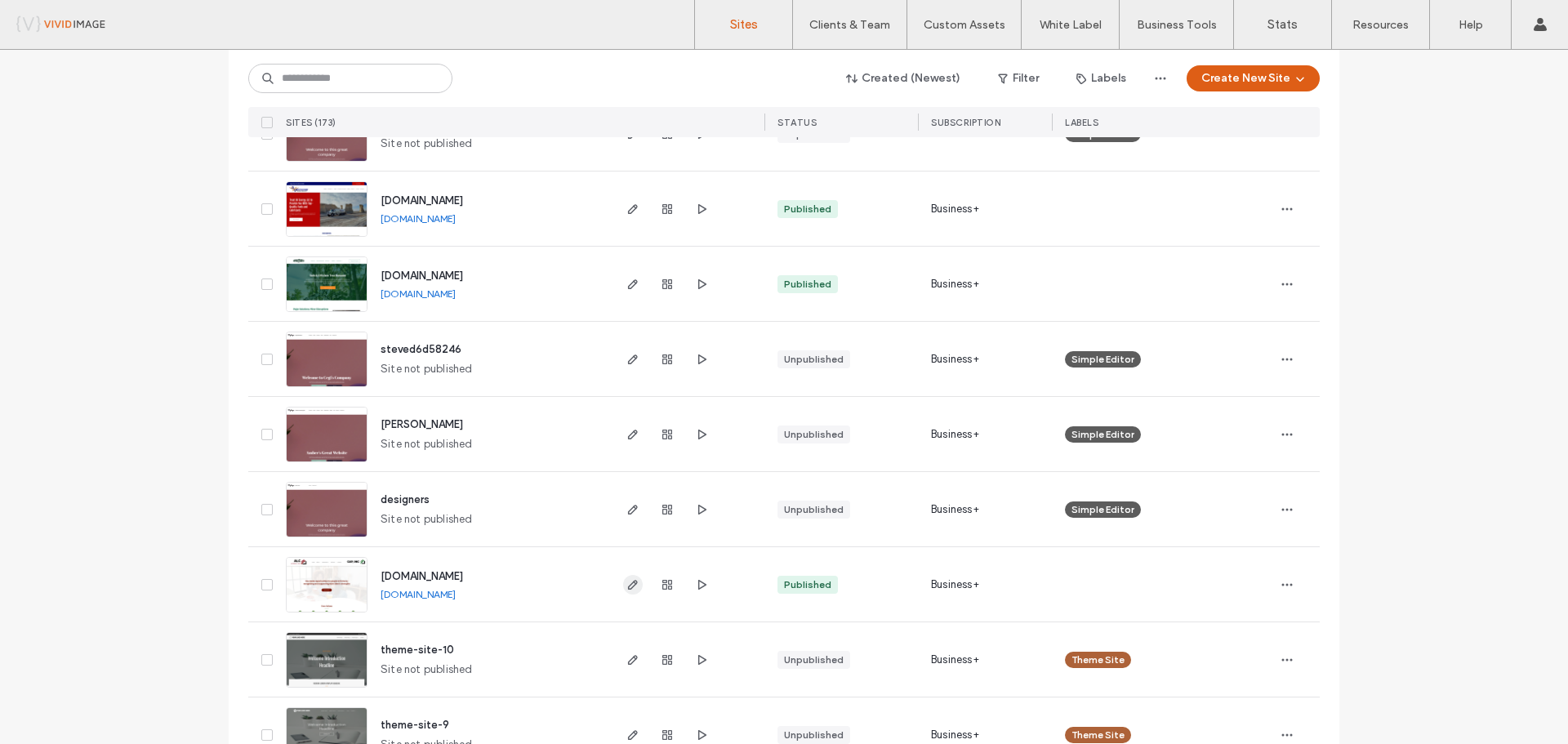
click at [623, 591] on span "button" at bounding box center [633, 585] width 19 height 19
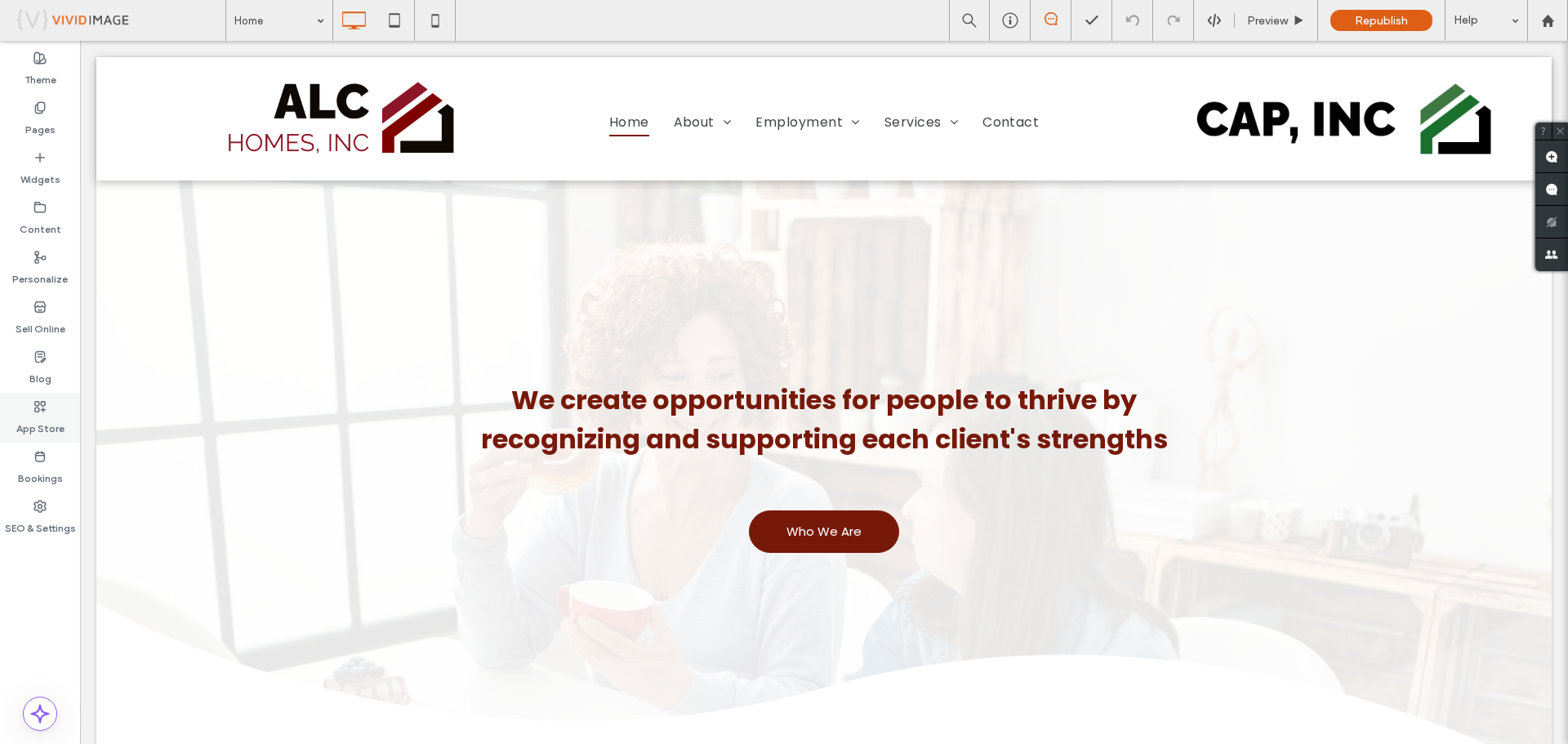
click at [42, 414] on label "App Store" at bounding box center [40, 425] width 48 height 23
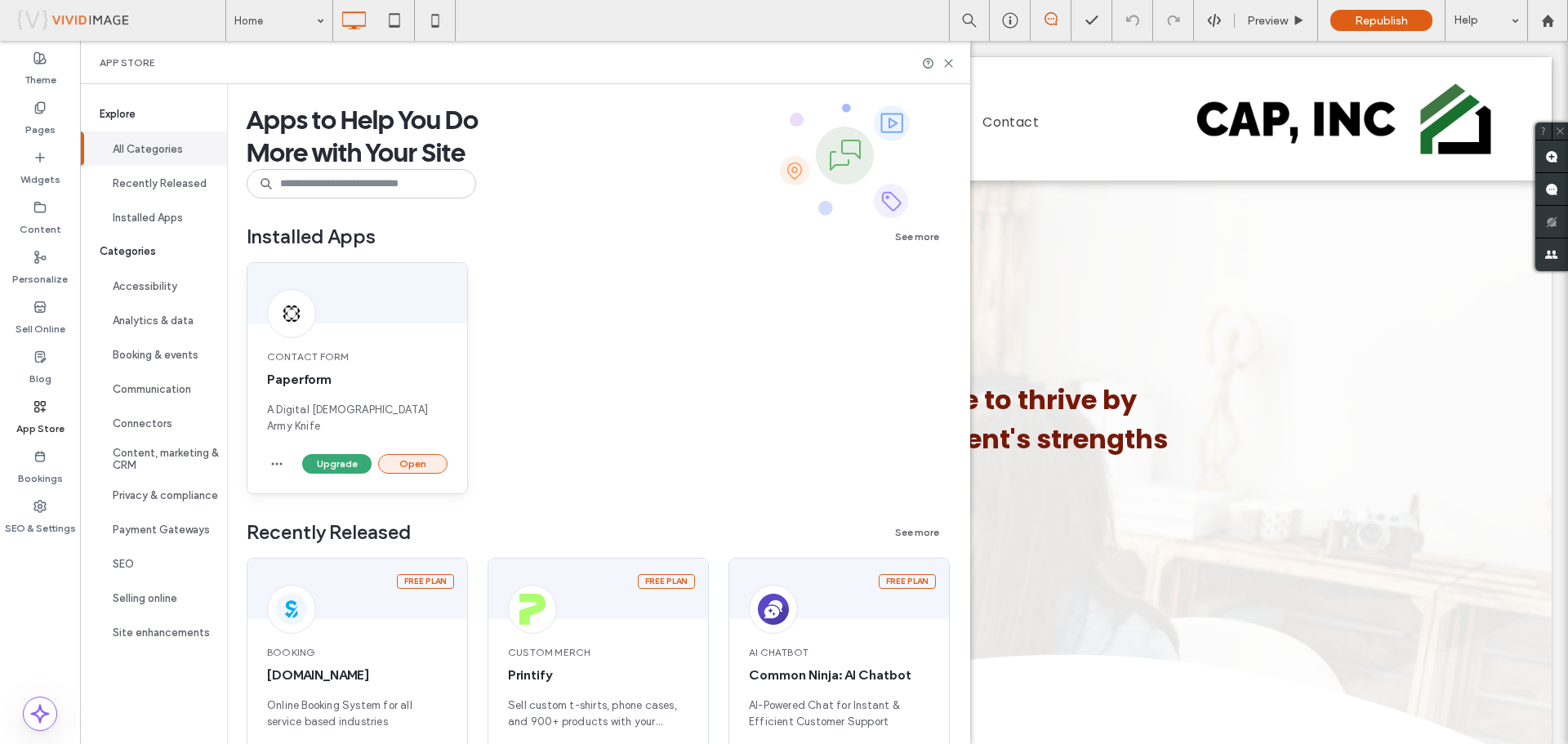
click at [419, 454] on button "Open" at bounding box center [412, 464] width 69 height 19
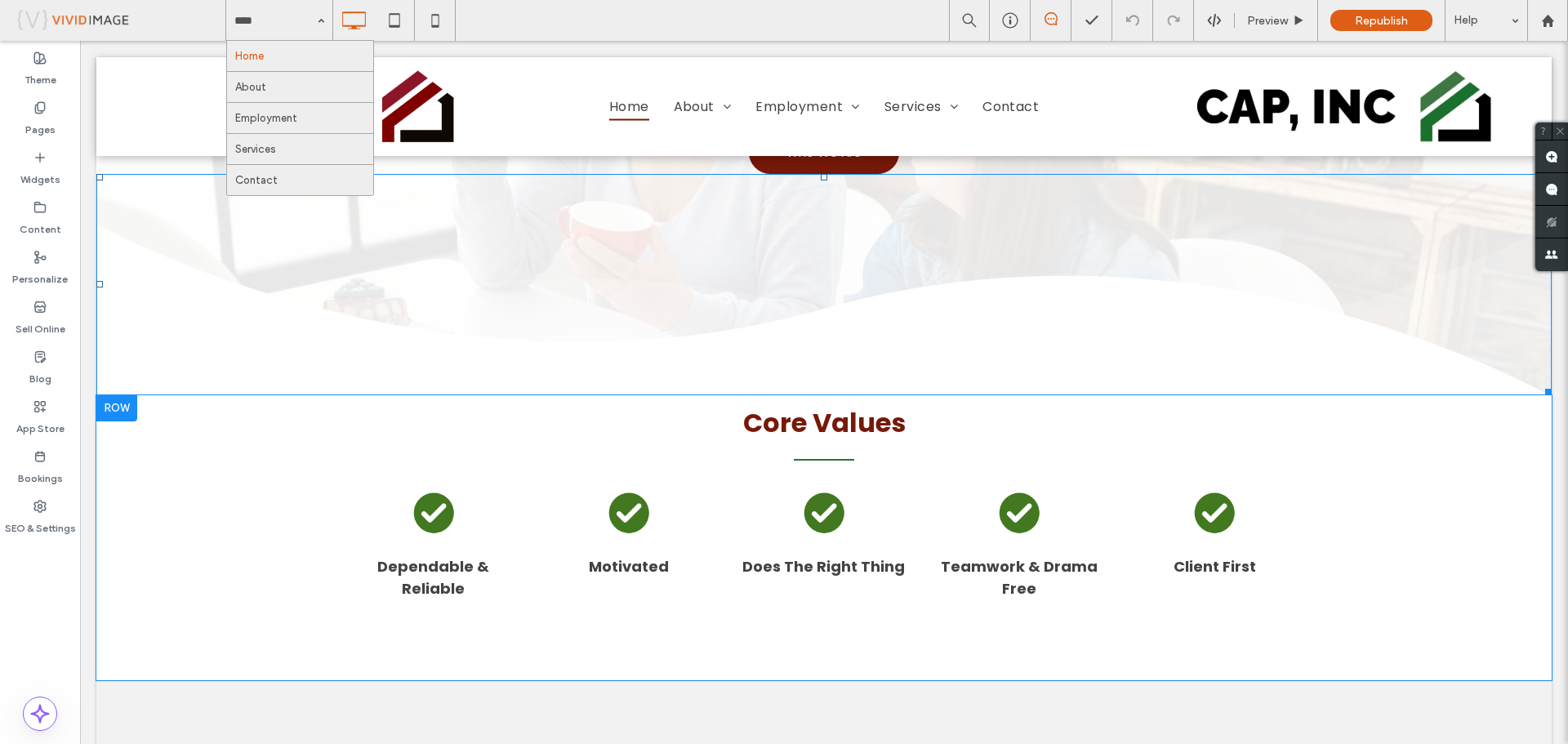
scroll to position [408, 0]
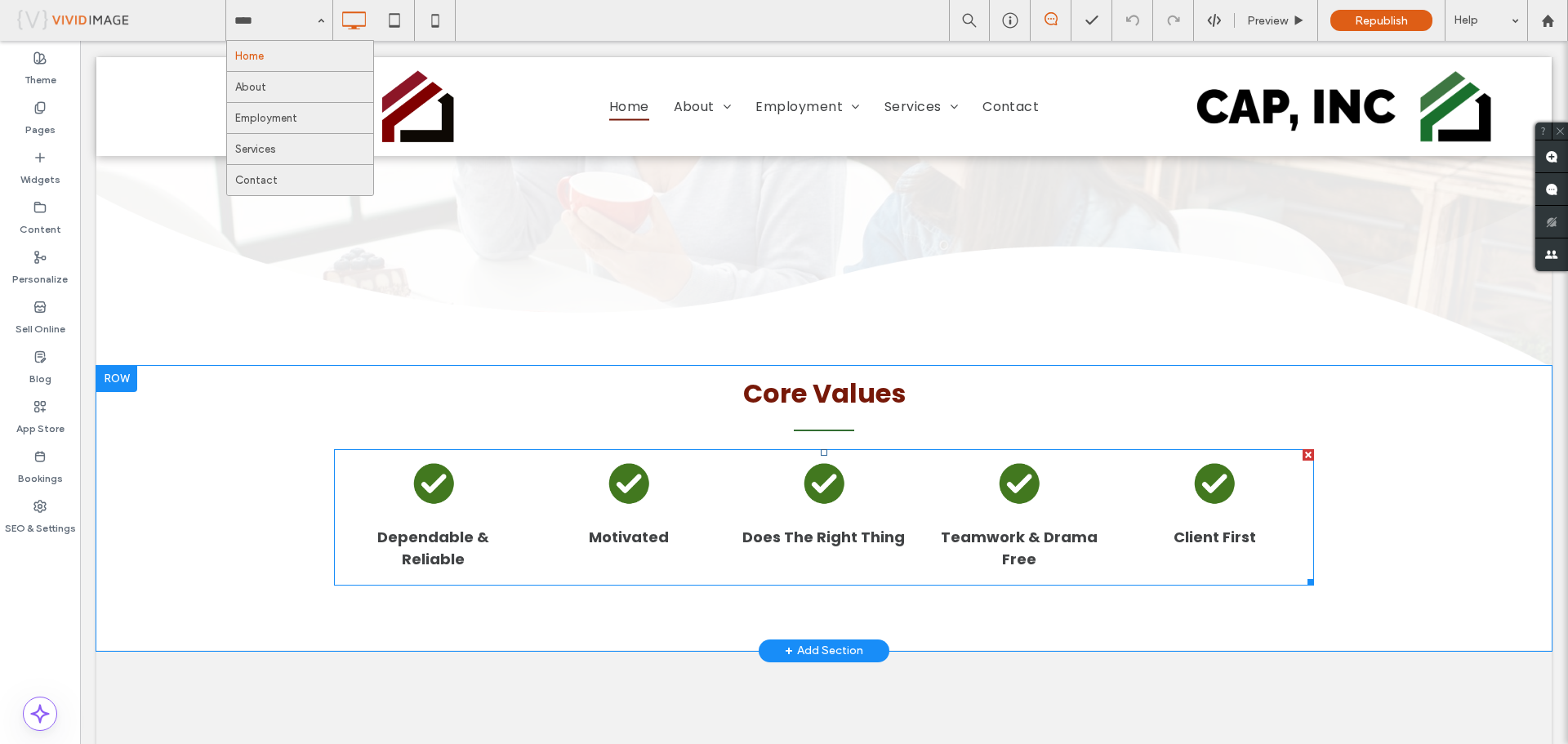
click at [1214, 526] on h3 "Client First" at bounding box center [1214, 536] width 82 height 22
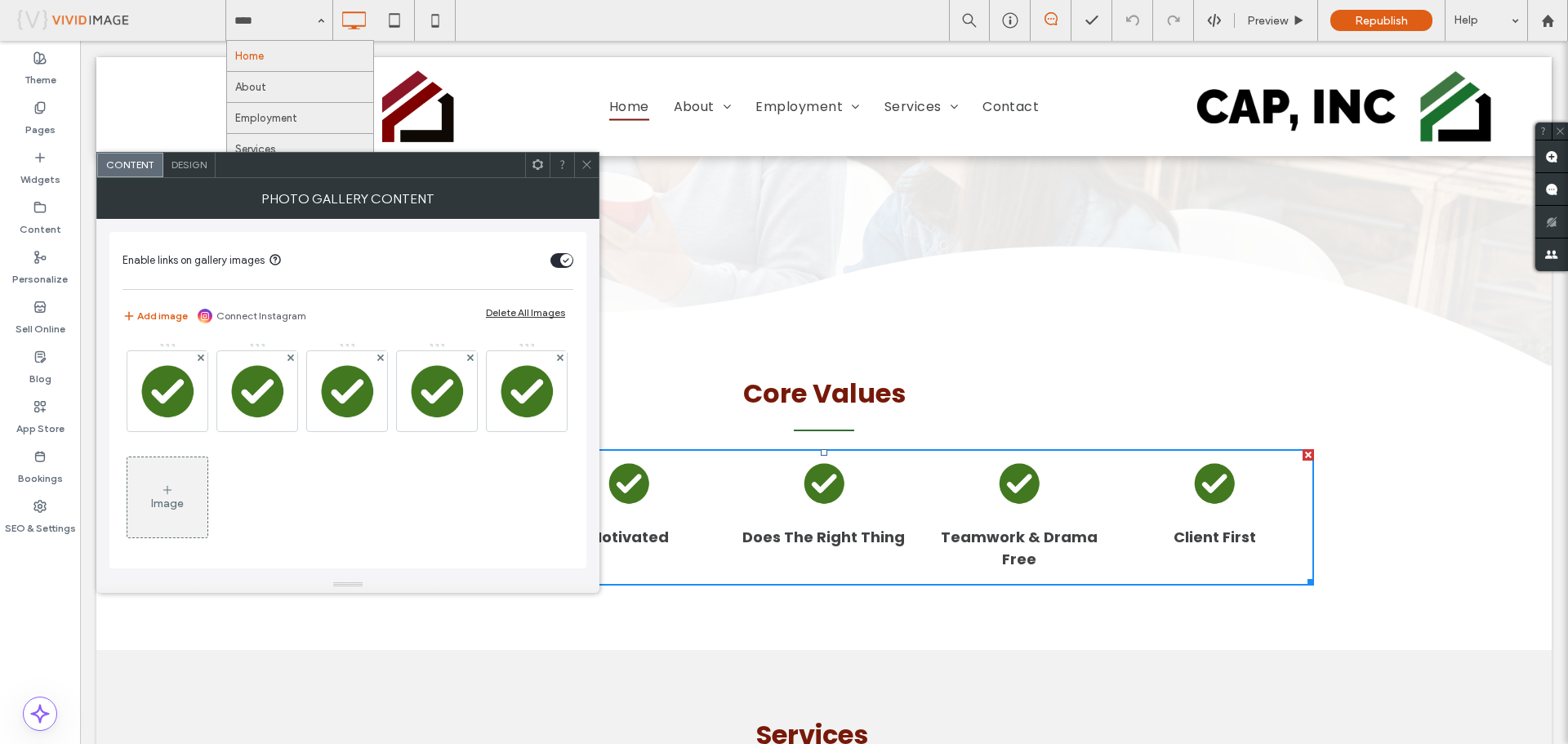
click at [1206, 534] on h3 "Client First" at bounding box center [1214, 536] width 82 height 22
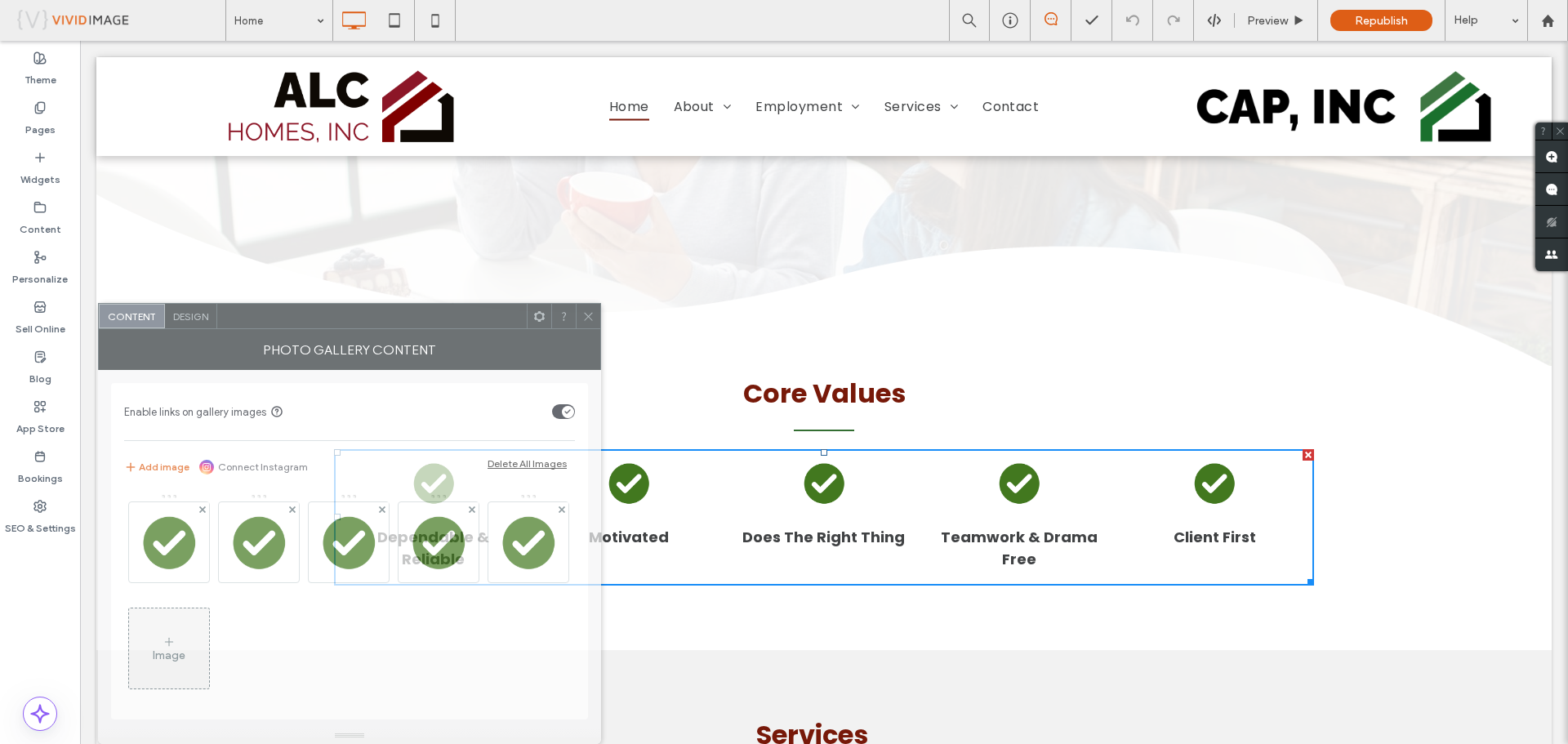
drag, startPoint x: 456, startPoint y: 165, endPoint x: 461, endPoint y: 288, distance: 123.1
click at [461, 303] on div at bounding box center [372, 316] width 310 height 25
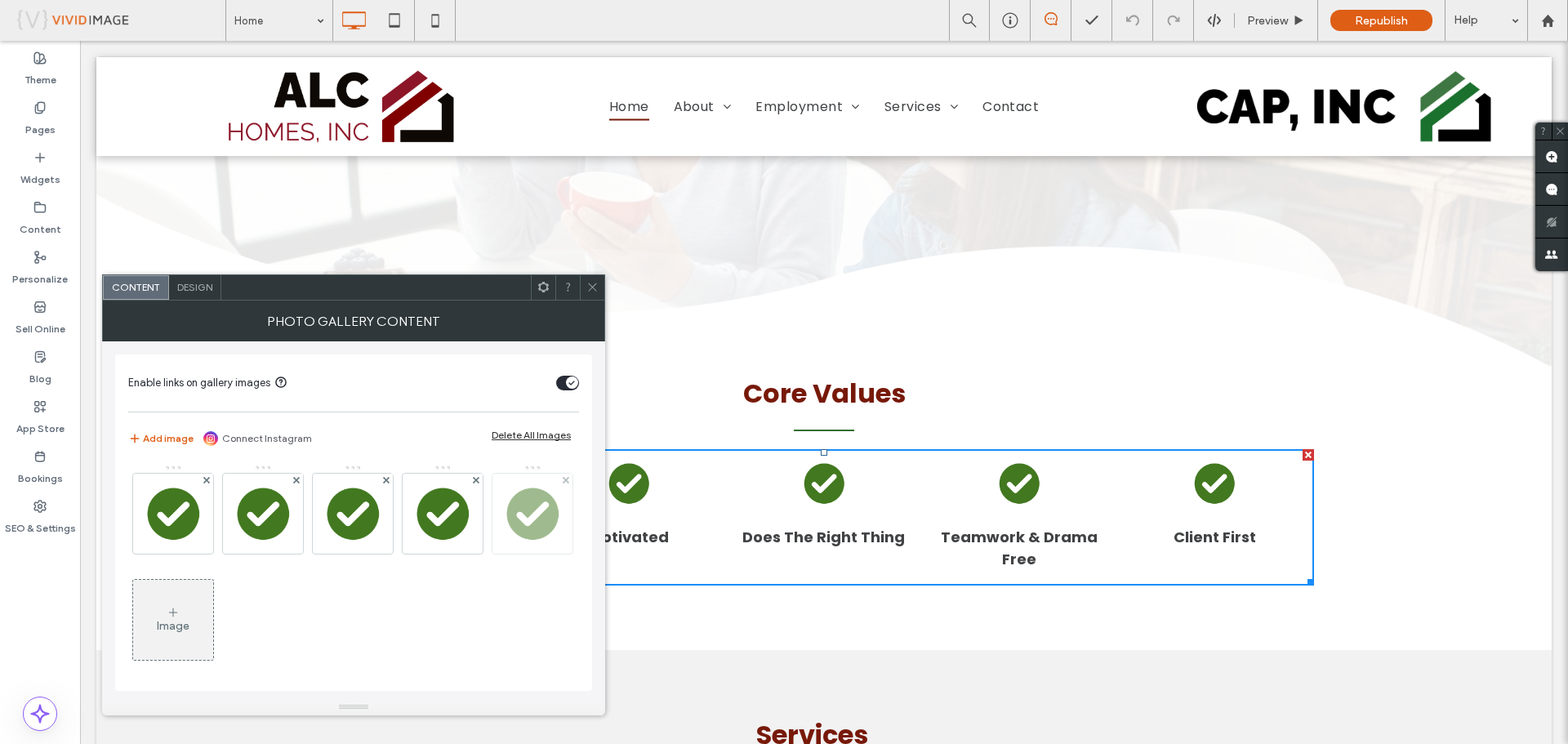
click at [493, 554] on img at bounding box center [533, 513] width 80 height 80
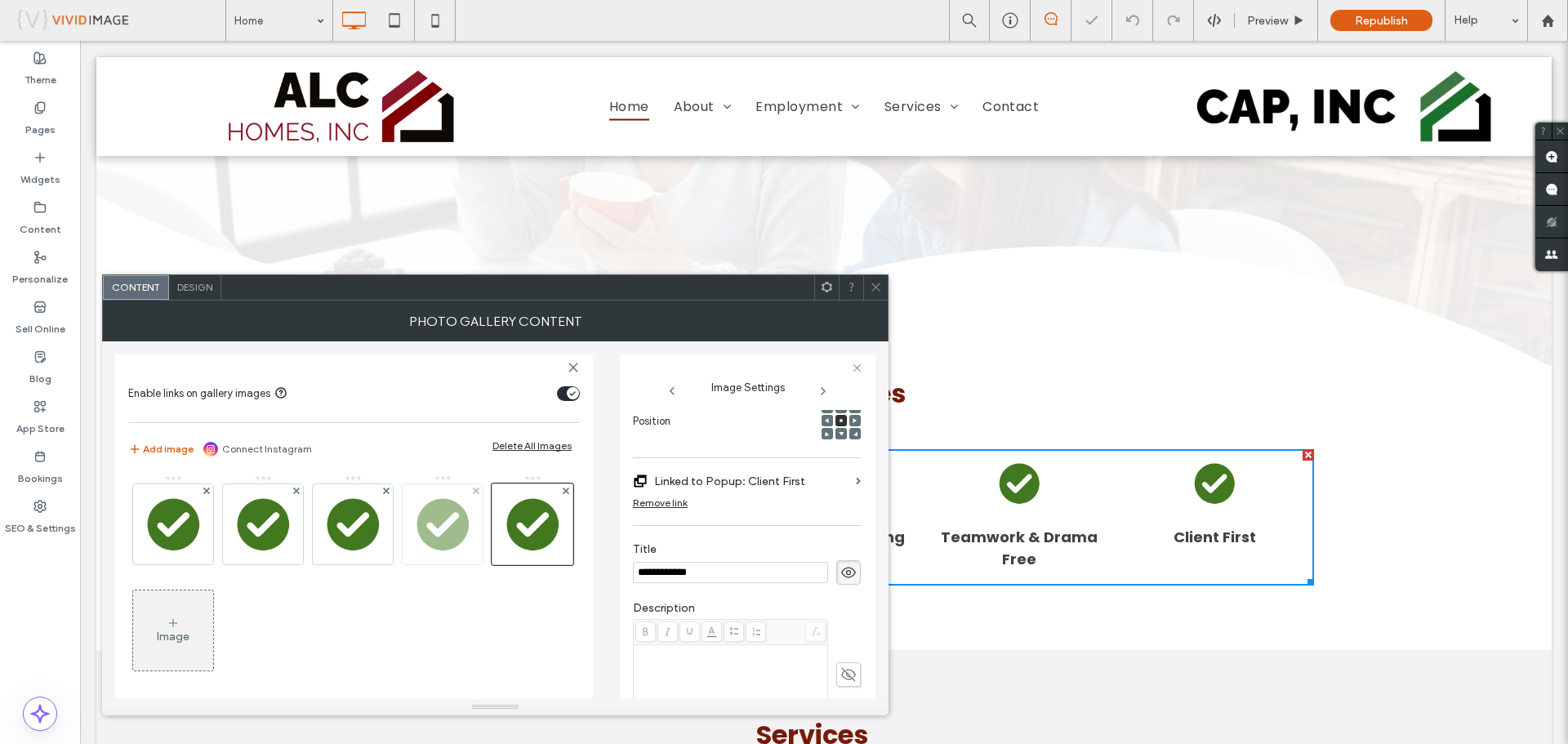
scroll to position [0, 0]
drag, startPoint x: 638, startPoint y: 571, endPoint x: 646, endPoint y: 577, distance: 10.0
click at [637, 571] on input "**********" at bounding box center [730, 572] width 196 height 21
type input "**********"
click at [876, 288] on icon at bounding box center [876, 287] width 12 height 12
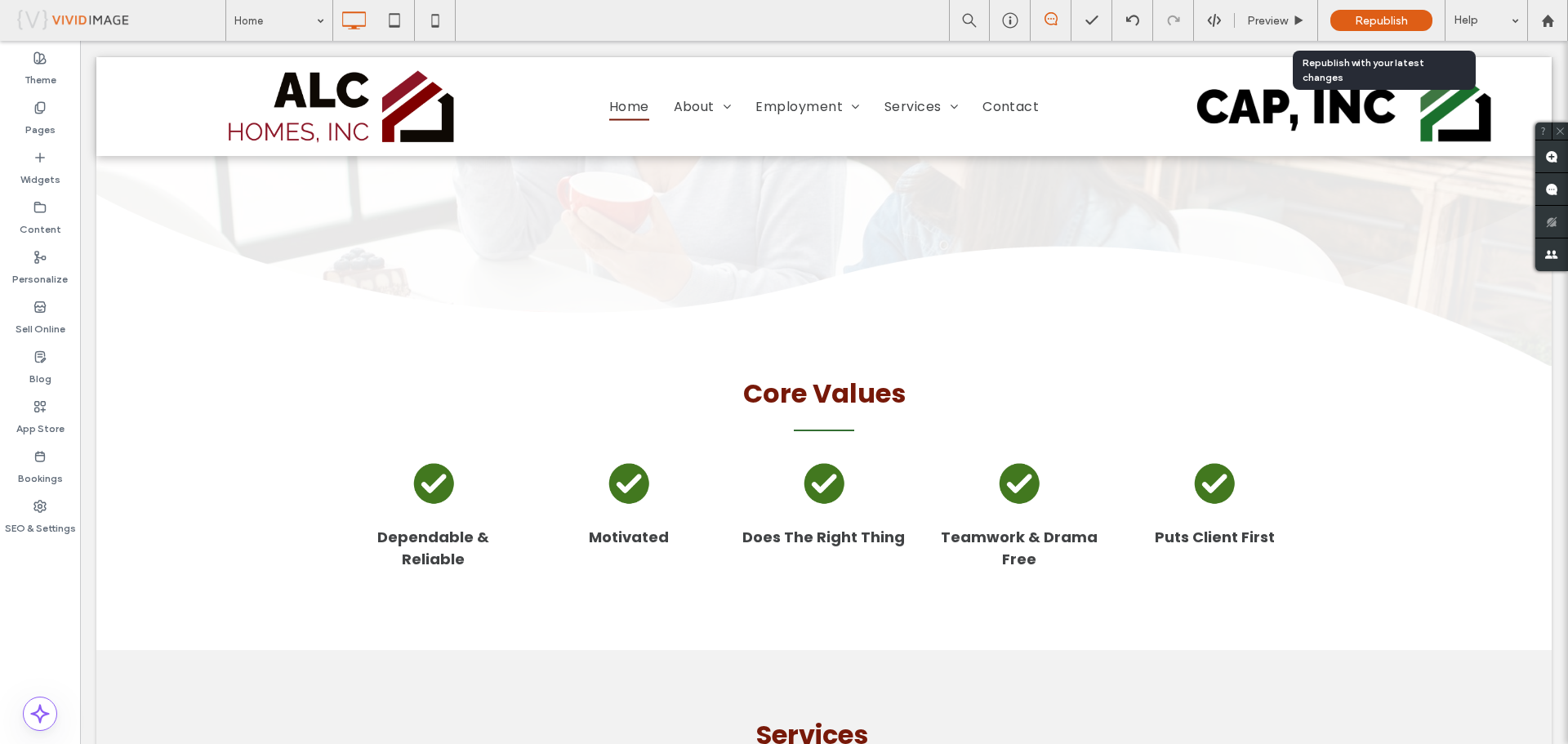
click at [1346, 23] on div "Republish" at bounding box center [1380, 20] width 102 height 21
